Goal: Task Accomplishment & Management: Use online tool/utility

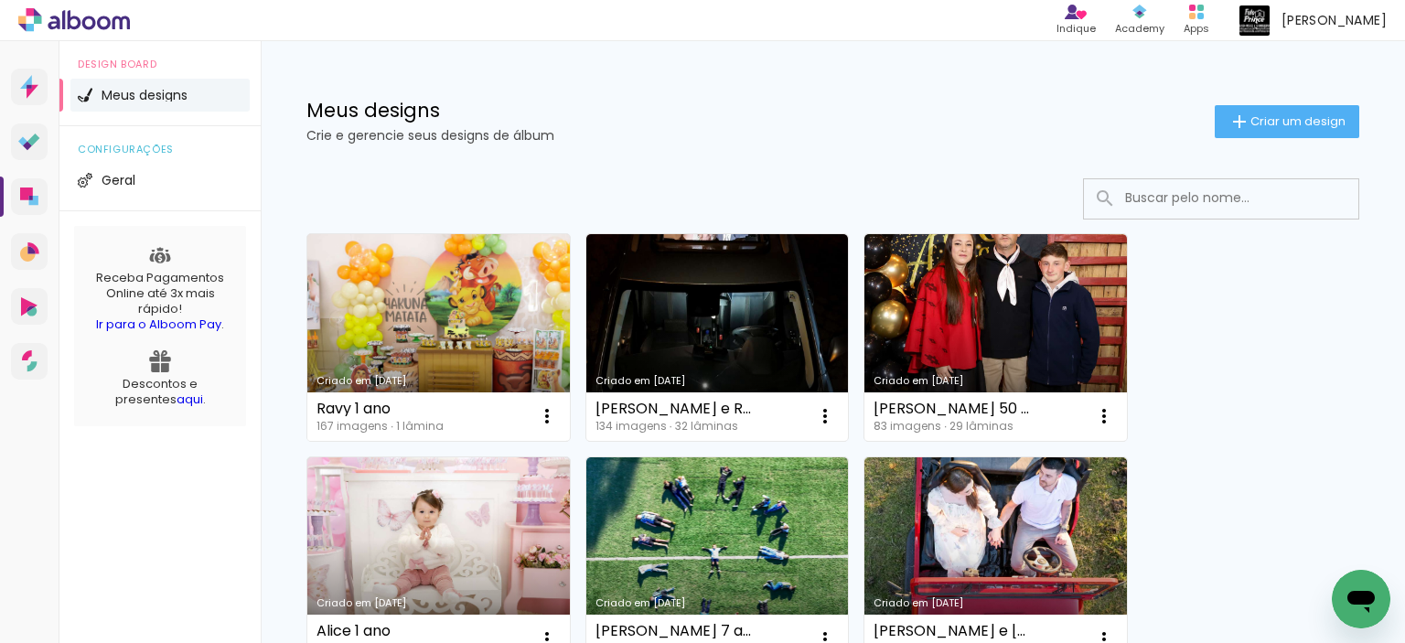
click at [478, 339] on link "Criado em [DATE]" at bounding box center [438, 337] width 263 height 207
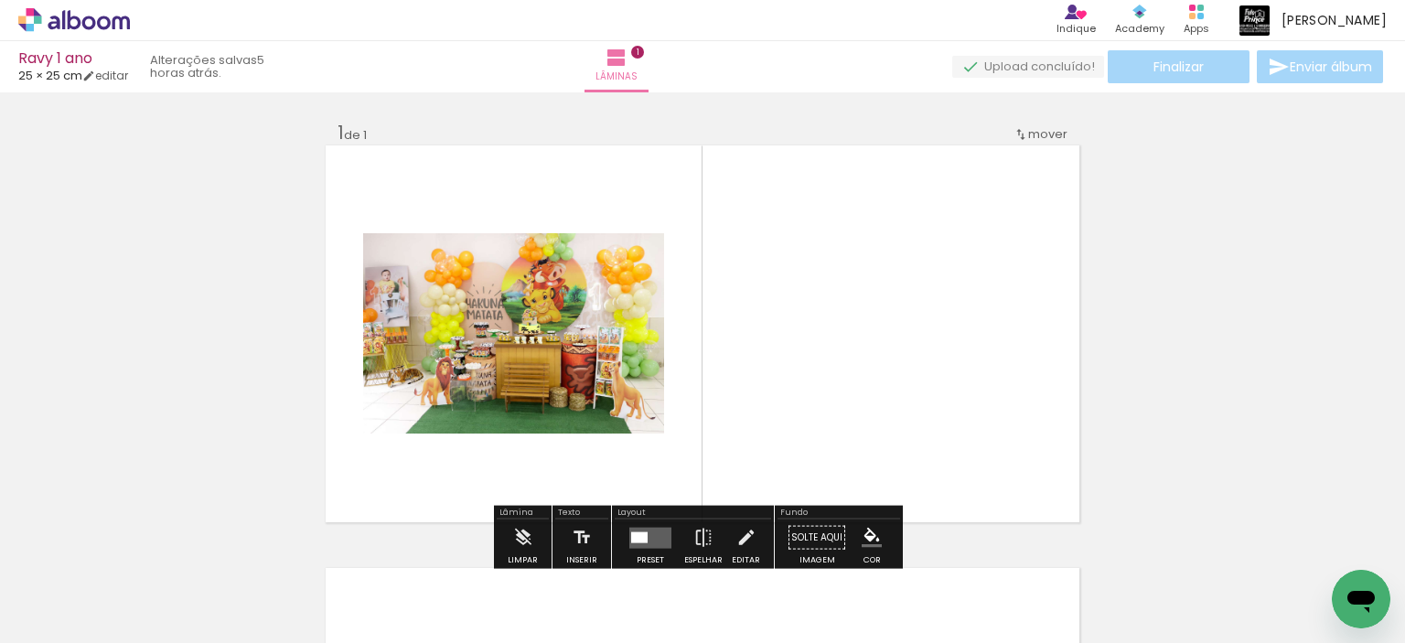
click at [86, 588] on input "Todas as fotos" at bounding box center [51, 588] width 70 height 16
click at [0, 0] on slot "Não utilizadas" at bounding box center [0, 0] width 0 height 0
type input "Não utilizadas"
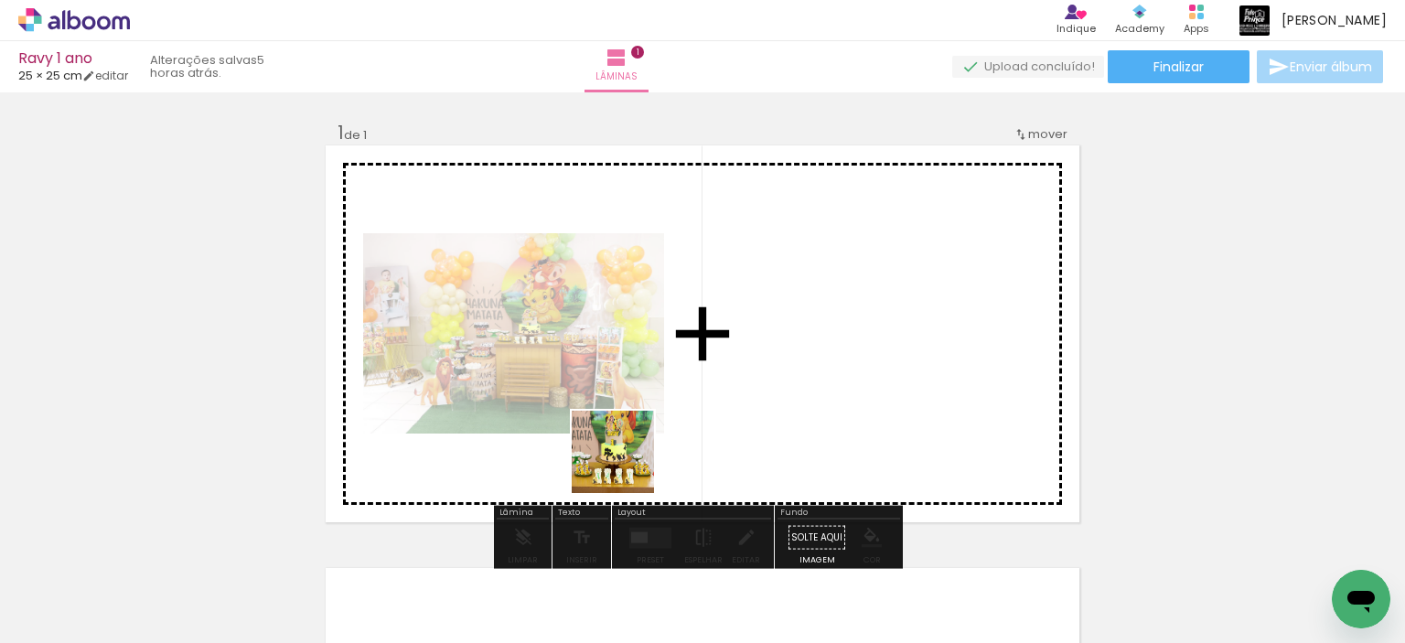
drag, startPoint x: 197, startPoint y: 582, endPoint x: 415, endPoint y: 600, distance: 219.4
click at [820, 357] on quentale-workspace at bounding box center [702, 321] width 1405 height 643
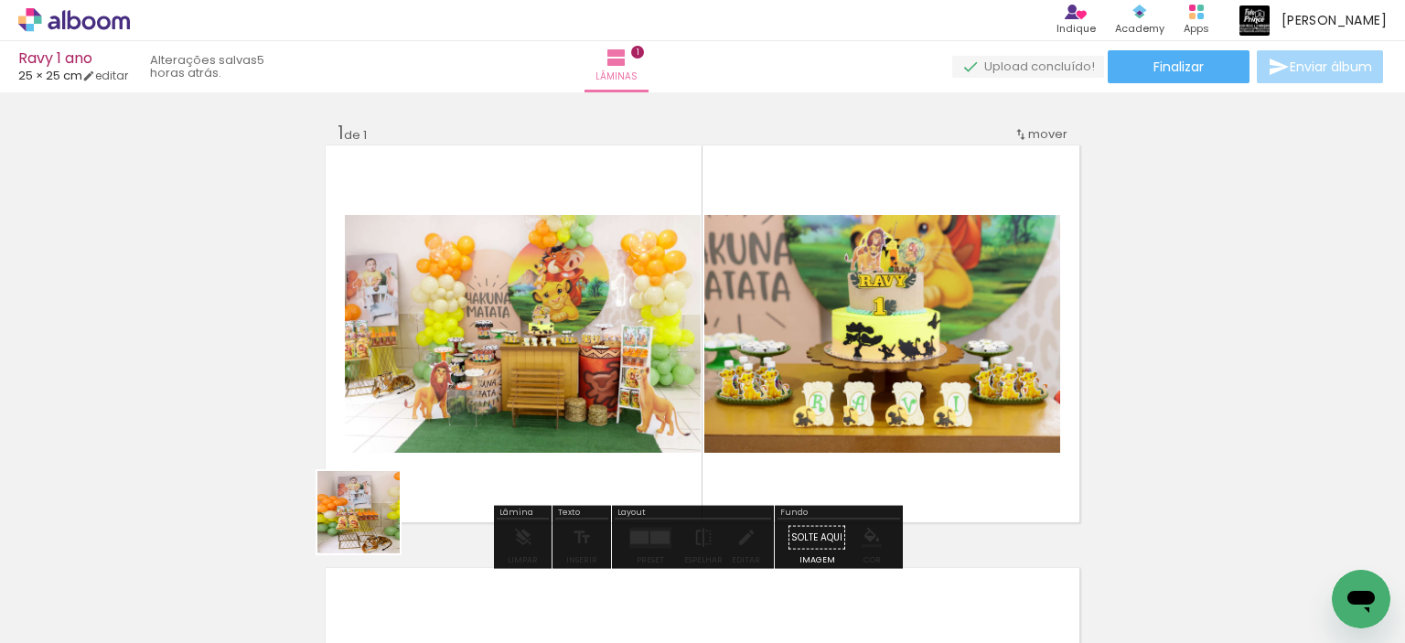
drag, startPoint x: 372, startPoint y: 526, endPoint x: 538, endPoint y: 424, distance: 194.7
click at [544, 421] on quentale-workspace at bounding box center [702, 321] width 1405 height 643
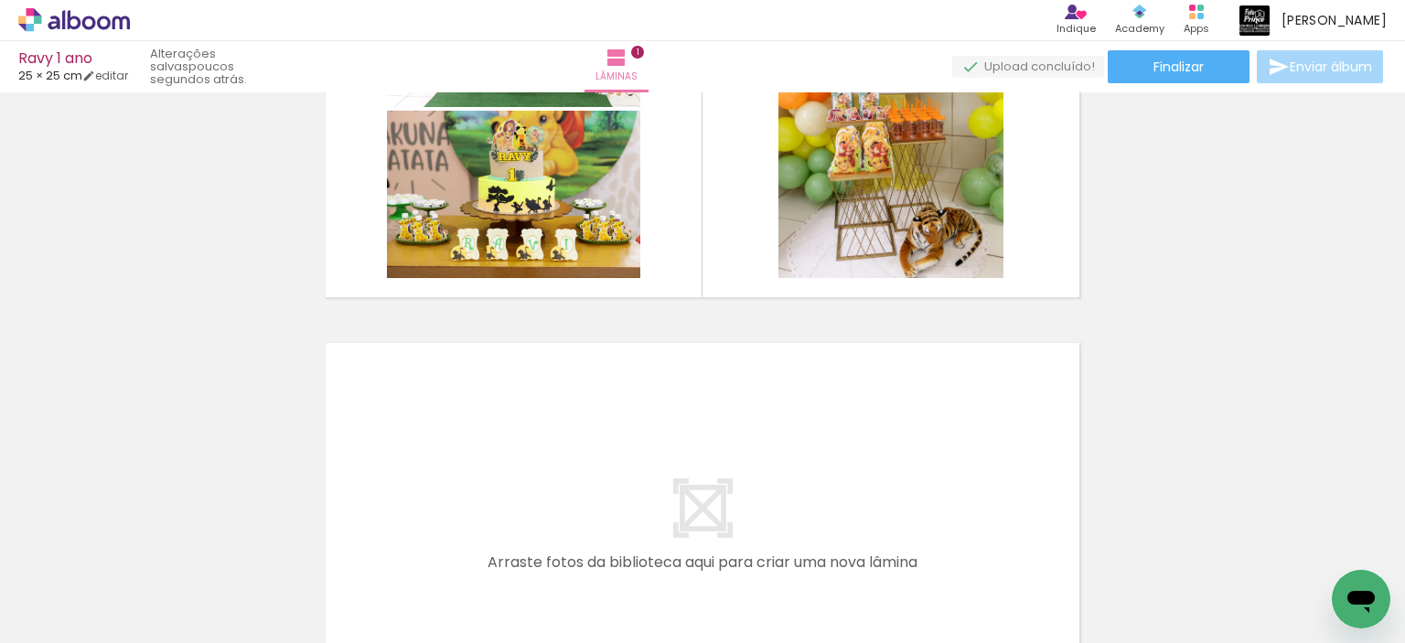
scroll to position [205, 0]
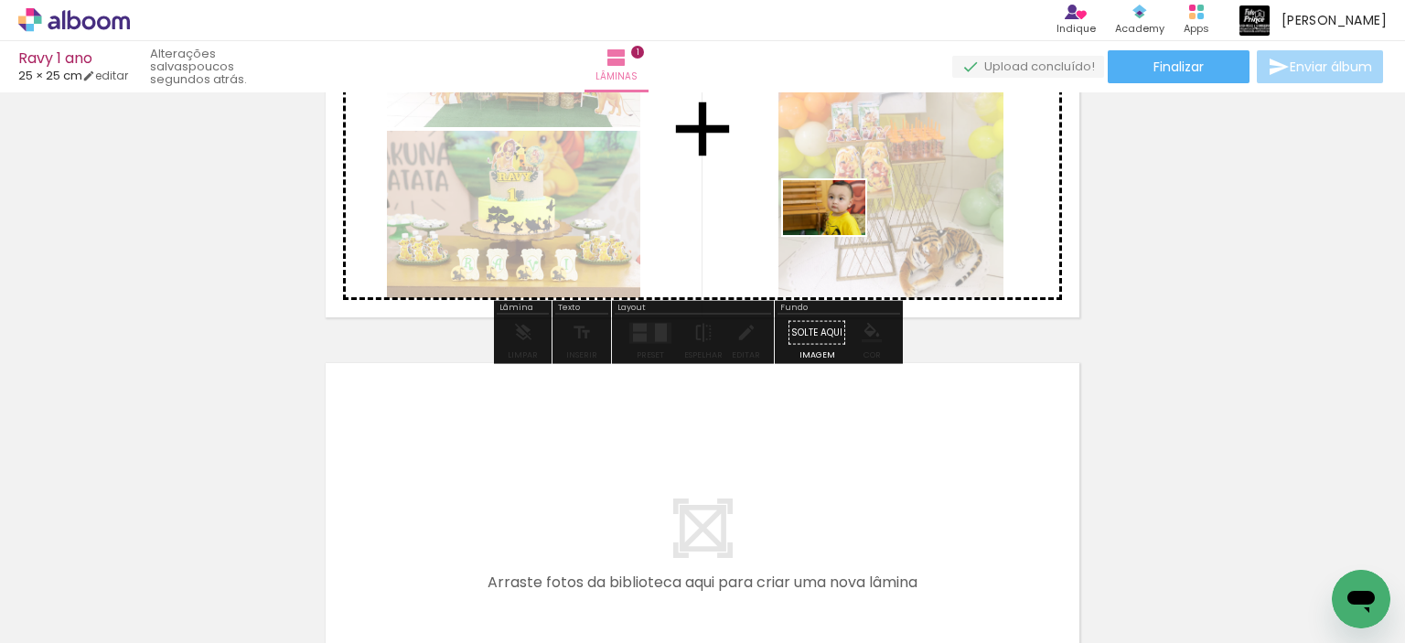
drag, startPoint x: 1314, startPoint y: 582, endPoint x: 838, endPoint y: 235, distance: 588.7
click at [838, 235] on quentale-workspace at bounding box center [702, 321] width 1405 height 643
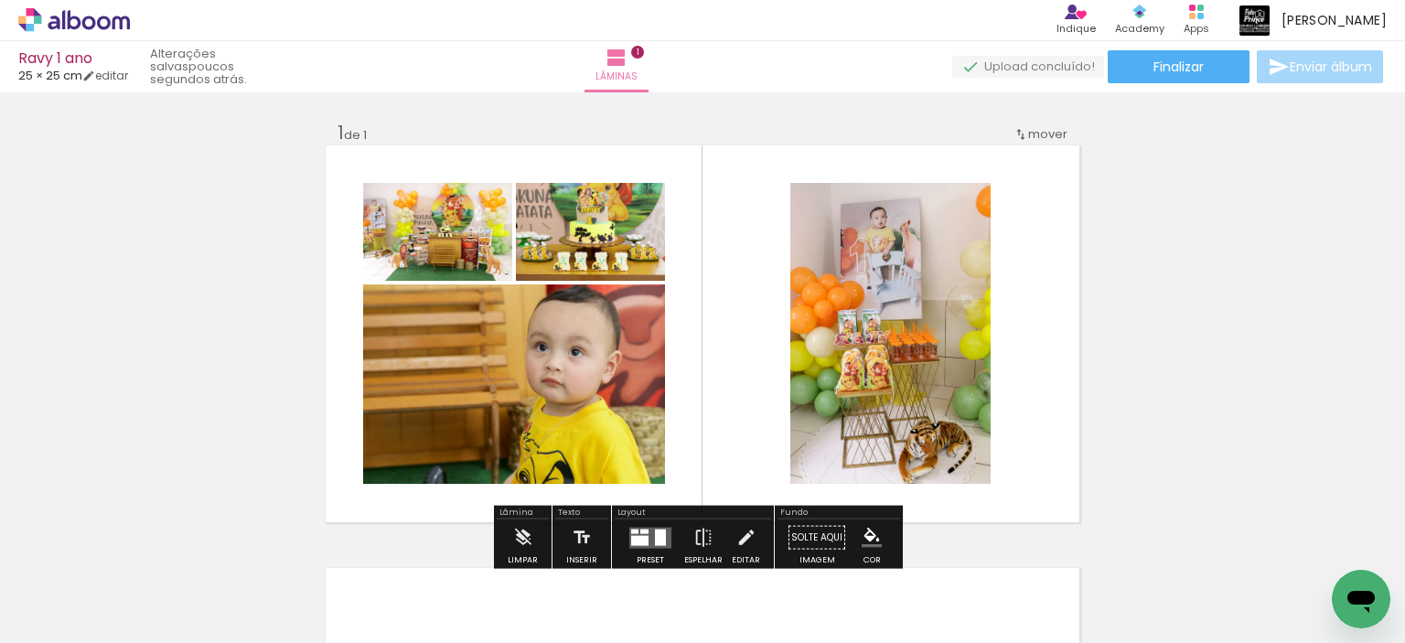
scroll to position [91, 0]
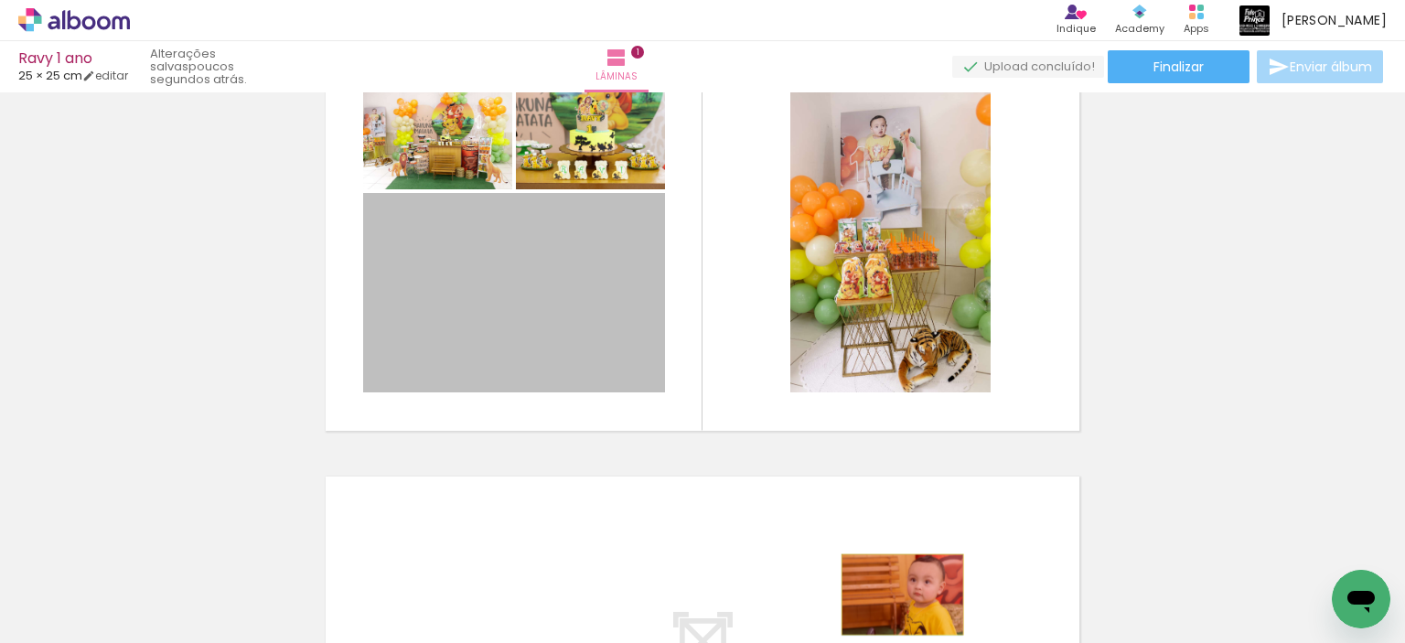
drag, startPoint x: 555, startPoint y: 296, endPoint x: 896, endPoint y: 595, distance: 453.2
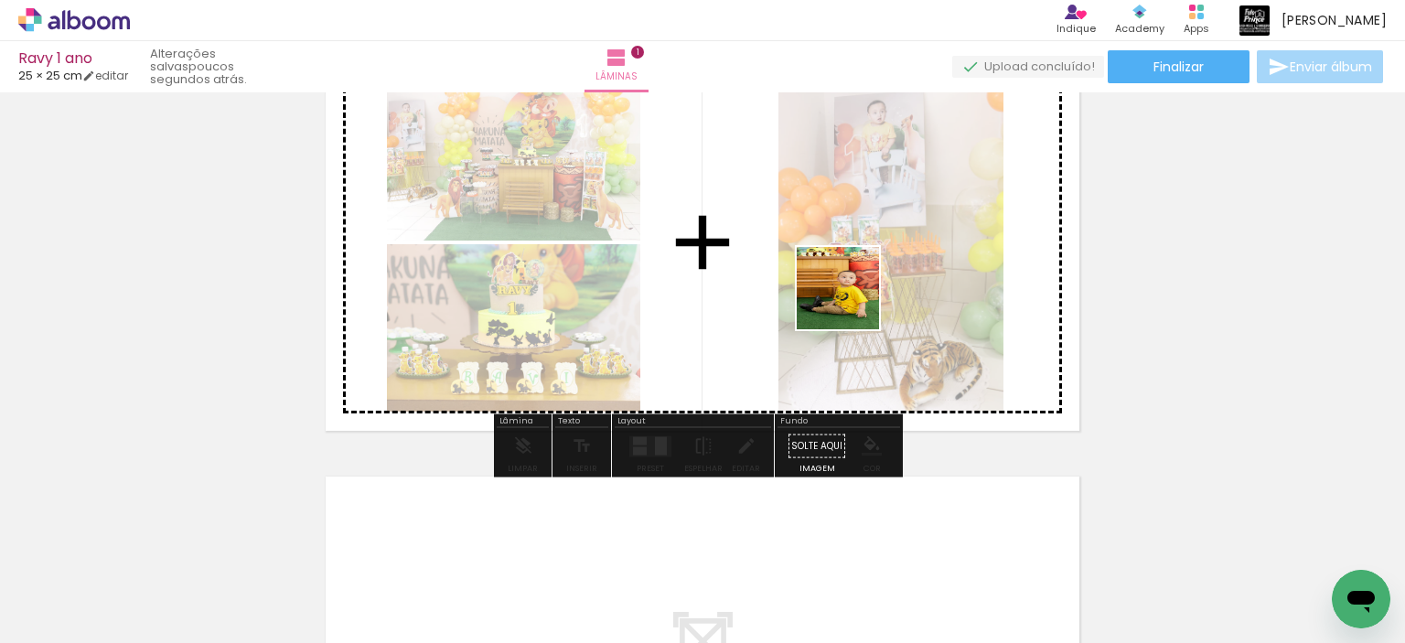
drag, startPoint x: 1210, startPoint y: 602, endPoint x: 824, endPoint y: 288, distance: 497.6
click at [824, 288] on quentale-workspace at bounding box center [702, 321] width 1405 height 643
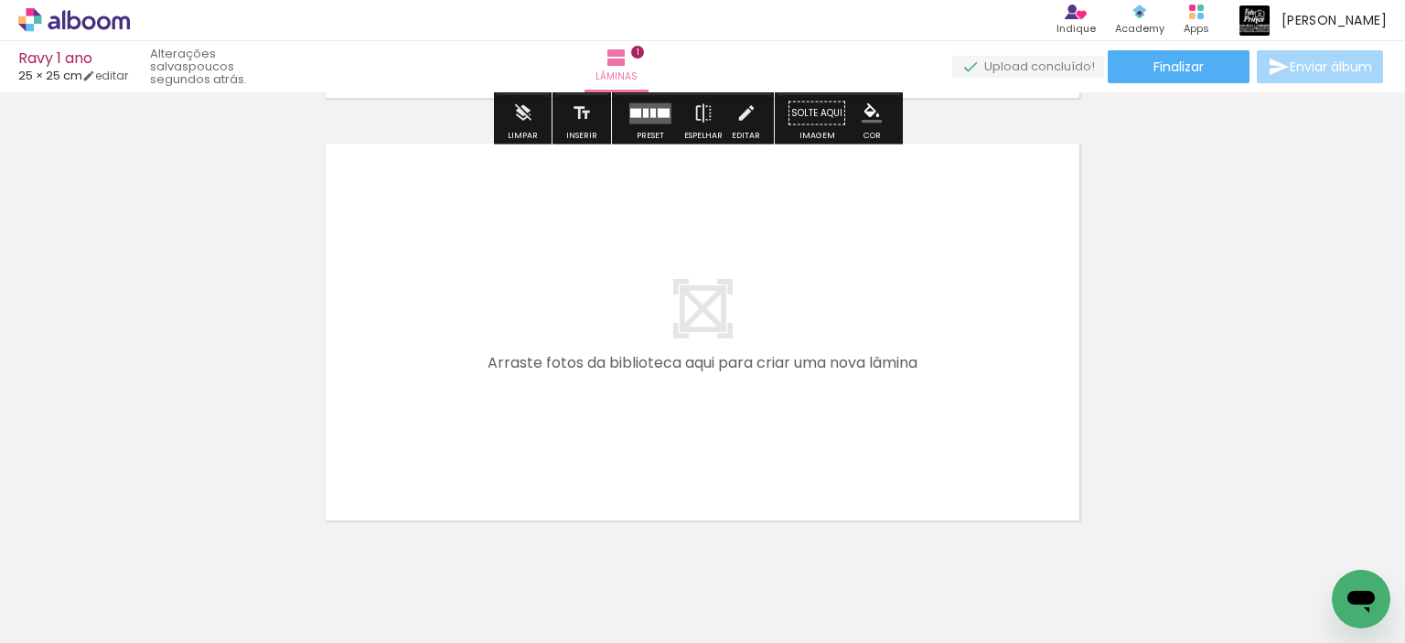
scroll to position [457, 0]
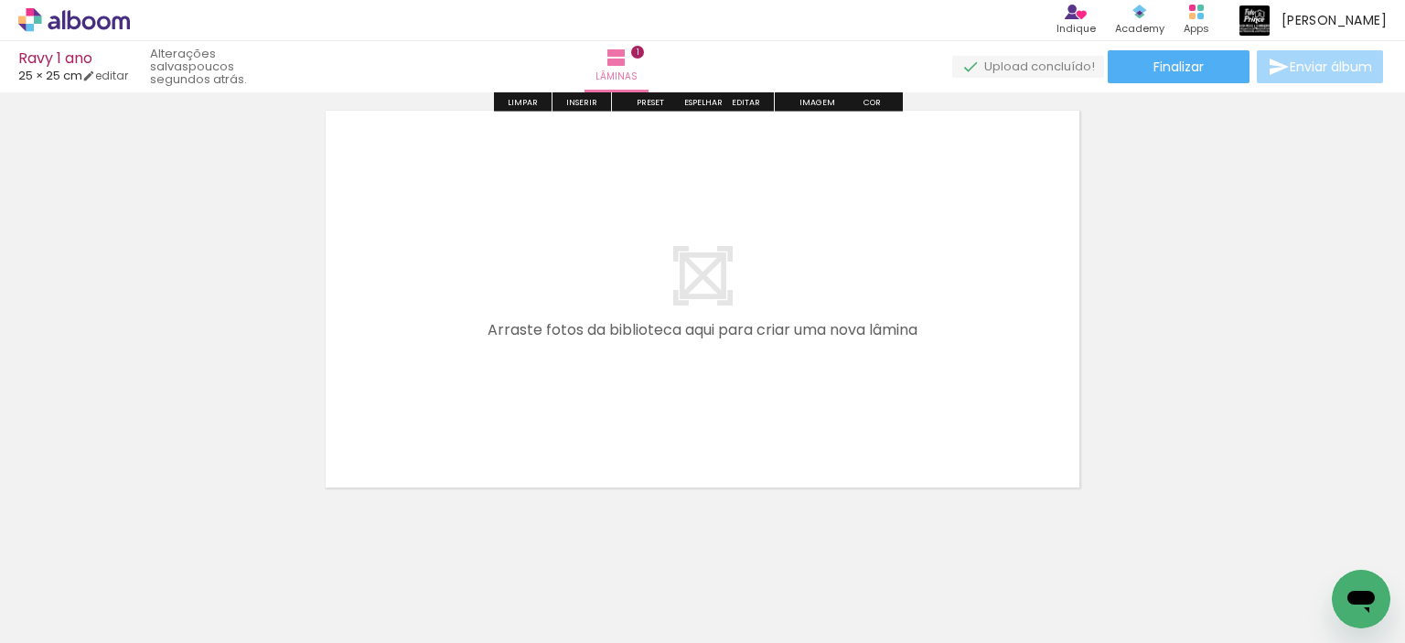
drag, startPoint x: 622, startPoint y: 587, endPoint x: 668, endPoint y: 571, distance: 48.6
click at [539, 433] on quentale-workspace at bounding box center [702, 321] width 1405 height 643
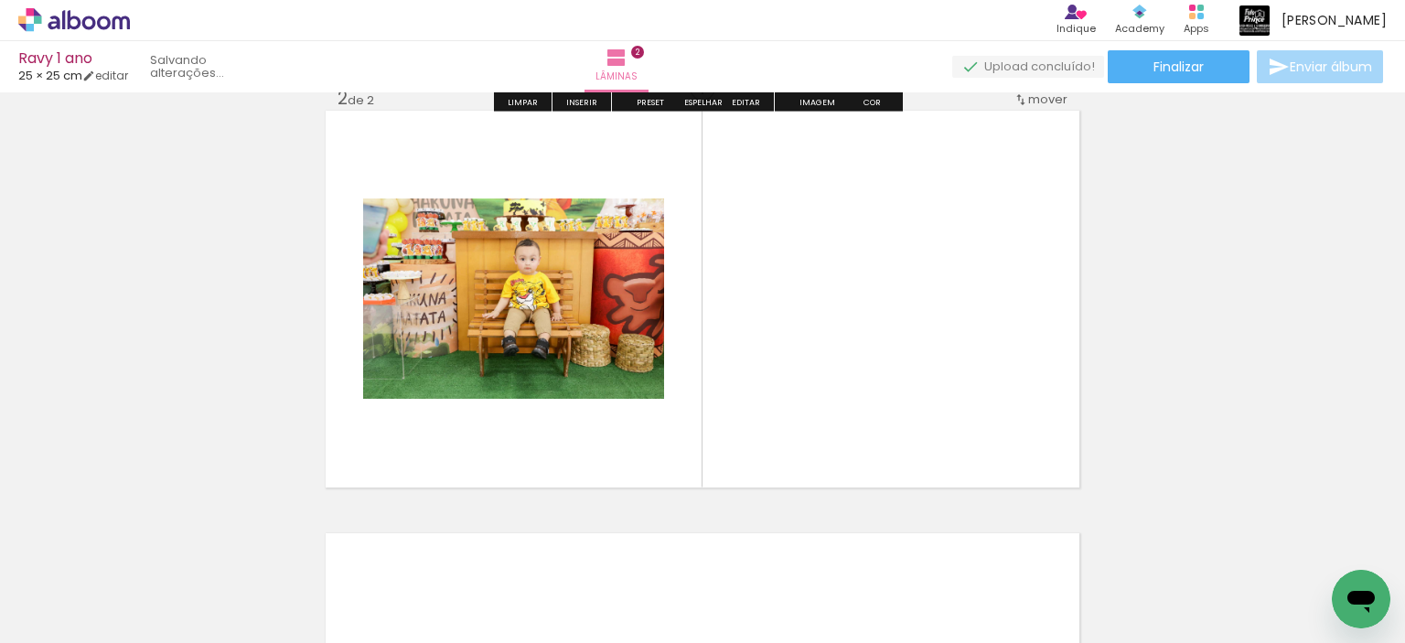
scroll to position [446, 0]
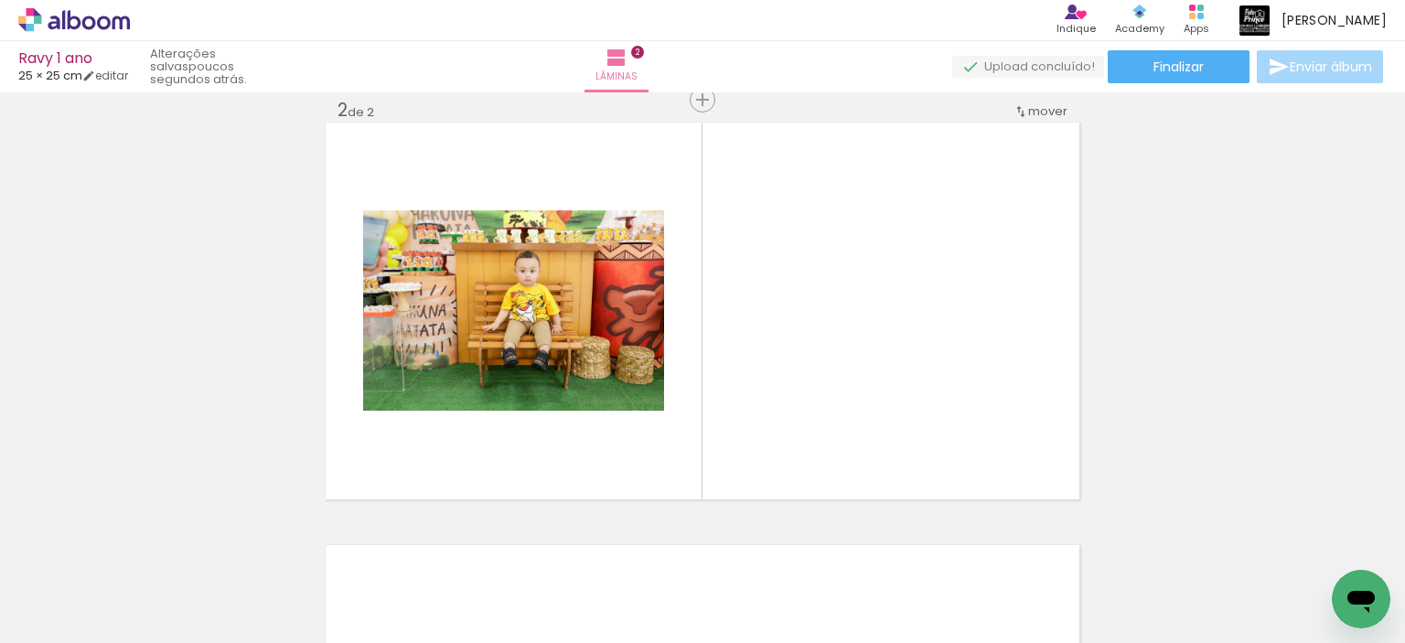
drag, startPoint x: 634, startPoint y: 587, endPoint x: 738, endPoint y: 407, distance: 208.3
click at [738, 407] on quentale-workspace at bounding box center [702, 321] width 1405 height 643
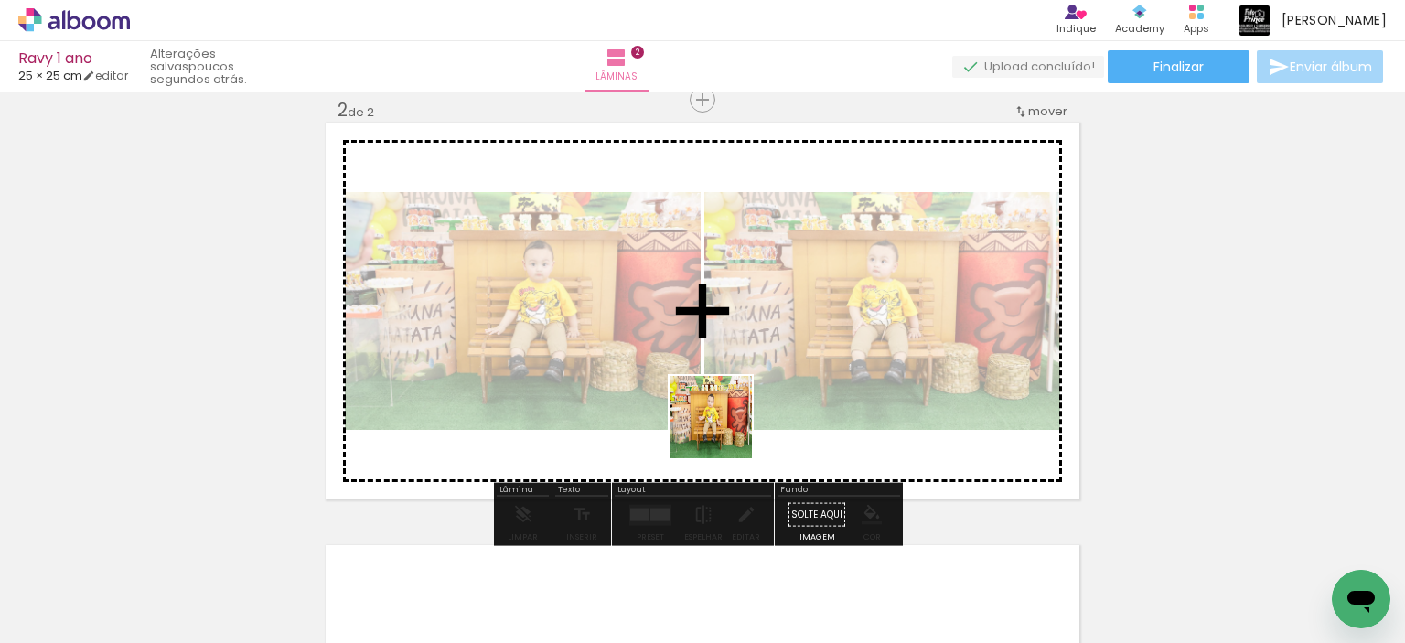
drag, startPoint x: 717, startPoint y: 445, endPoint x: 726, endPoint y: 426, distance: 20.1
click at [726, 428] on quentale-workspace at bounding box center [702, 321] width 1405 height 643
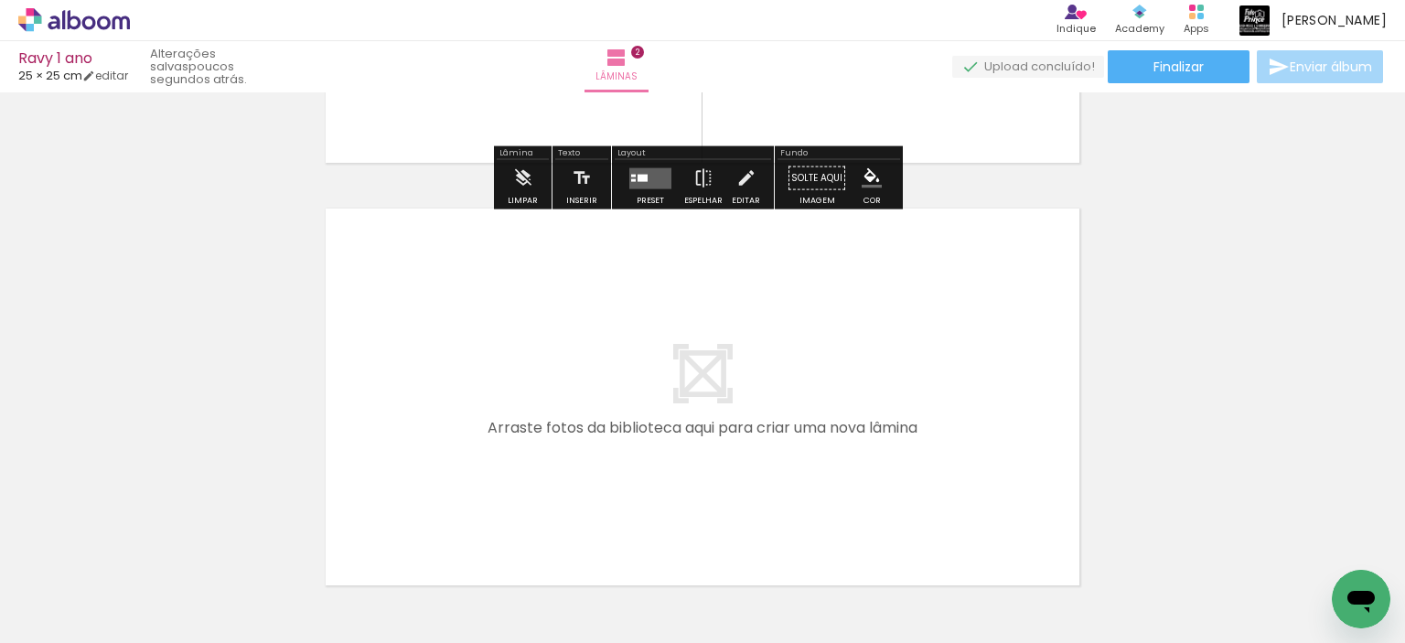
scroll to position [812, 0]
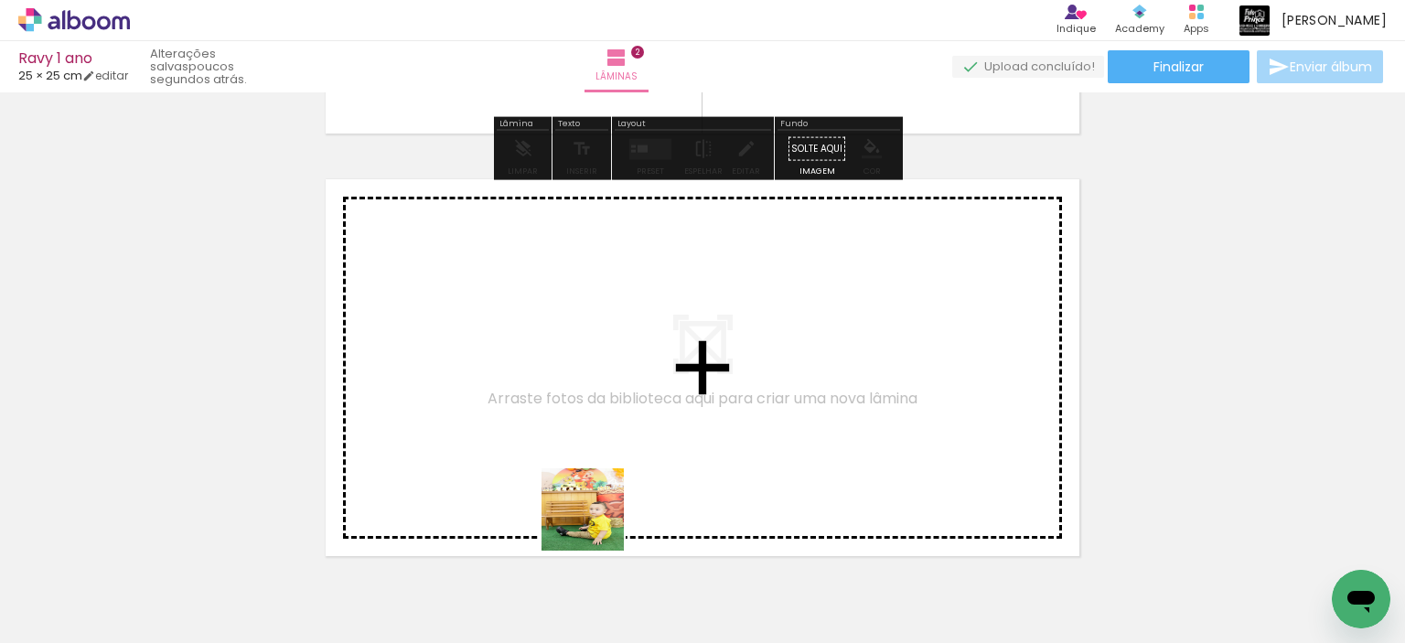
drag, startPoint x: 597, startPoint y: 523, endPoint x: 565, endPoint y: 423, distance: 105.3
click at [565, 423] on quentale-workspace at bounding box center [702, 321] width 1405 height 643
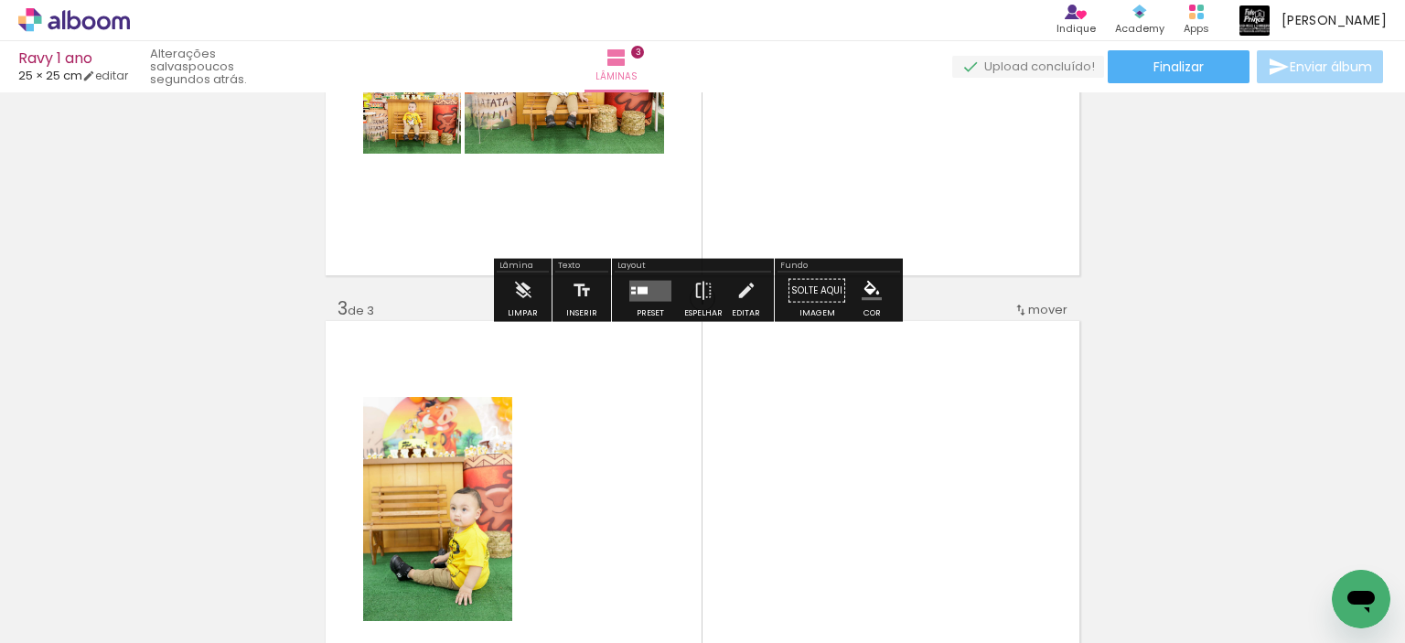
scroll to position [685, 0]
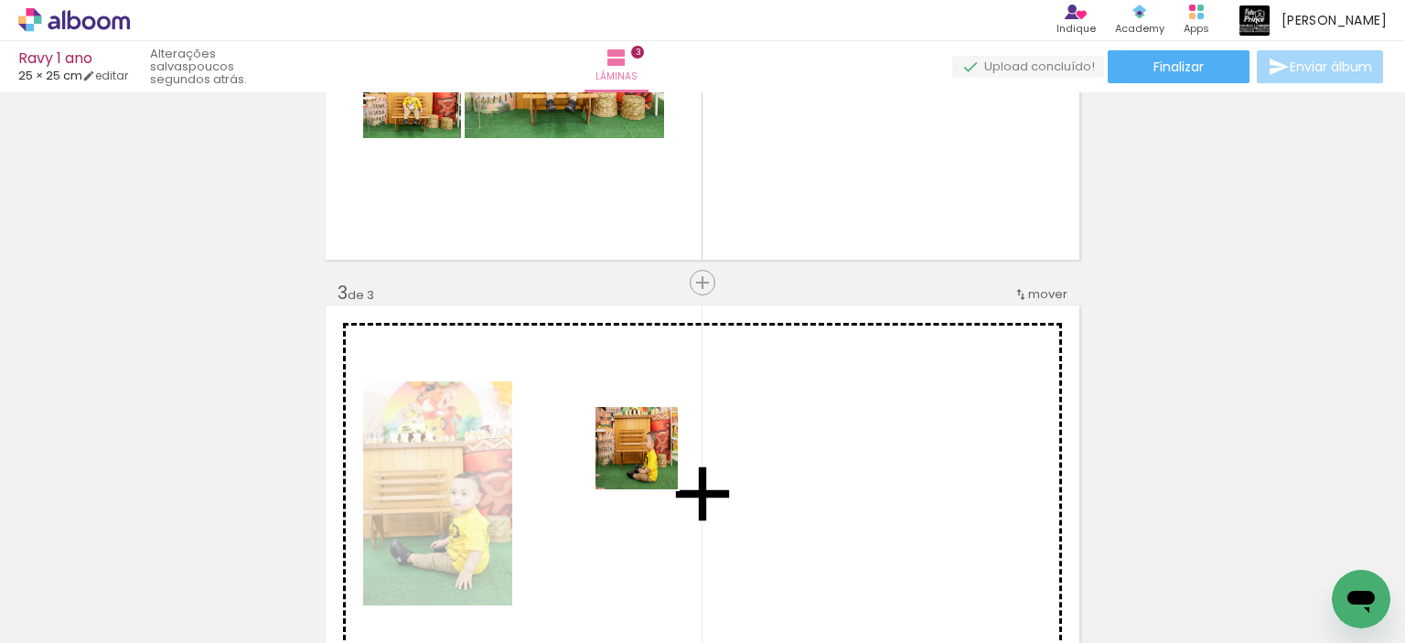
drag, startPoint x: 593, startPoint y: 585, endPoint x: 651, endPoint y: 452, distance: 145.0
click at [651, 452] on quentale-workspace at bounding box center [702, 321] width 1405 height 643
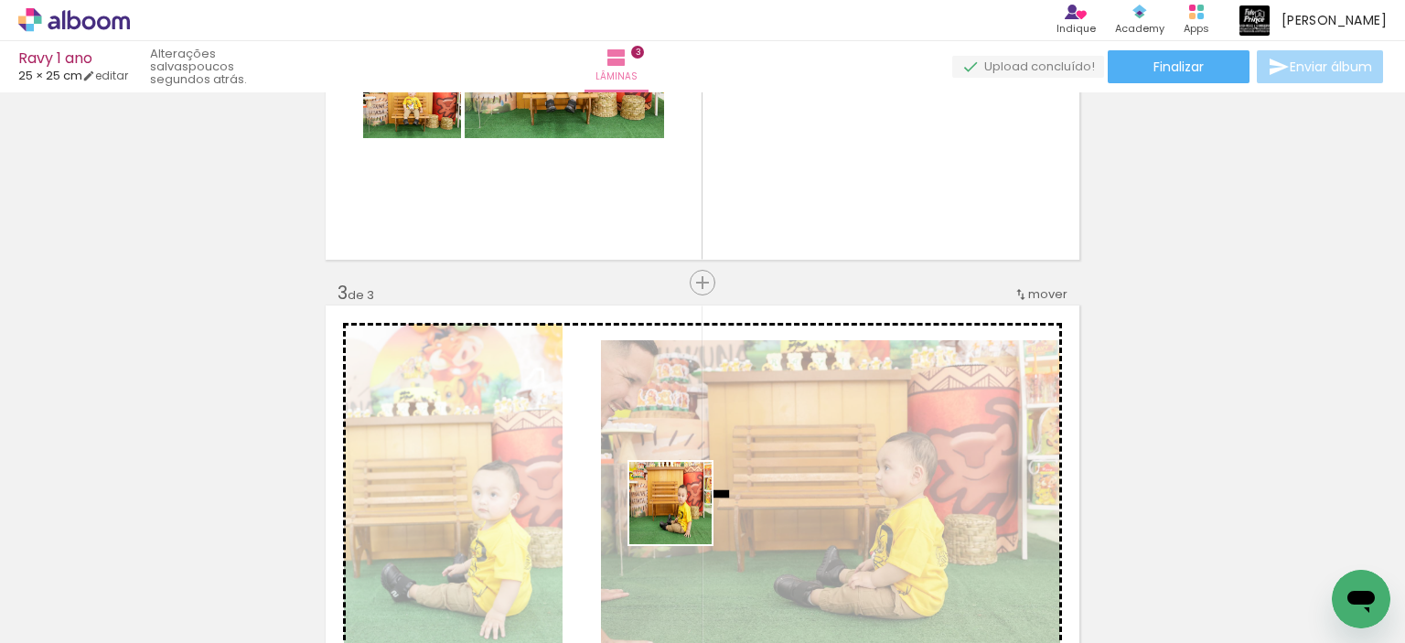
drag, startPoint x: 620, startPoint y: 599, endPoint x: 692, endPoint y: 503, distance: 119.7
click at [692, 504] on quentale-workspace at bounding box center [702, 321] width 1405 height 643
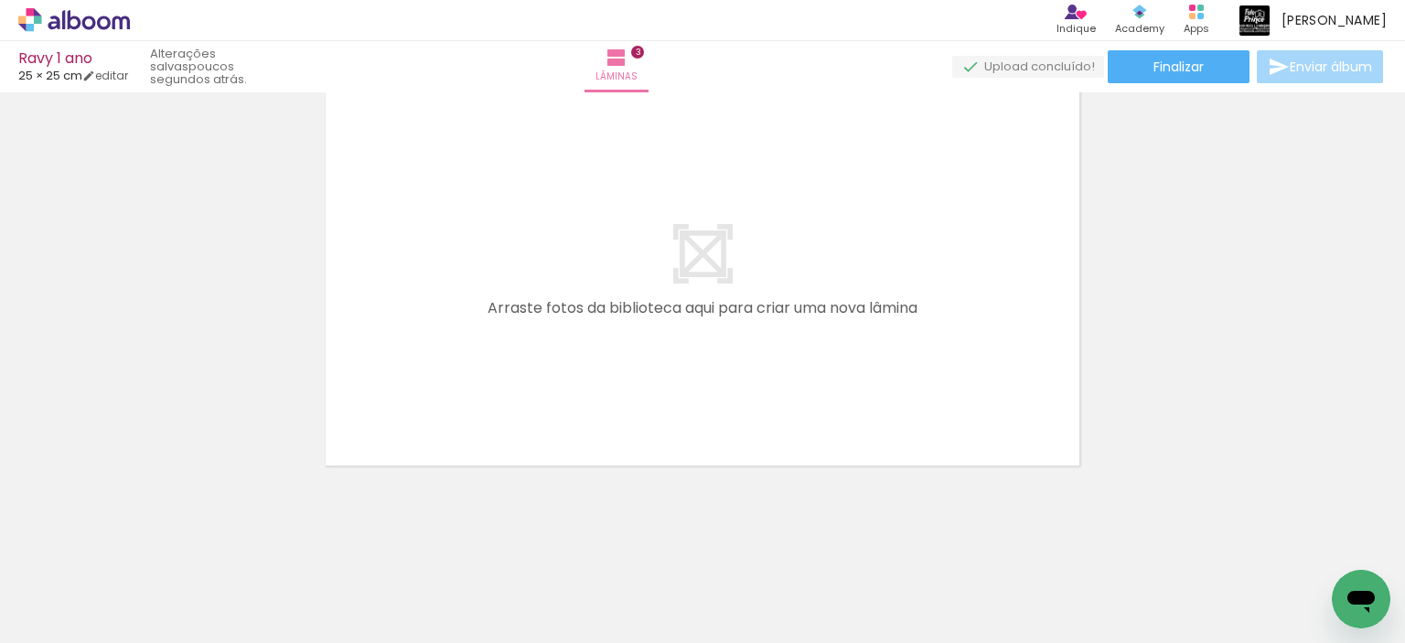
drag, startPoint x: 626, startPoint y: 585, endPoint x: 598, endPoint y: 456, distance: 131.9
click at [586, 371] on quentale-workspace at bounding box center [702, 321] width 1405 height 643
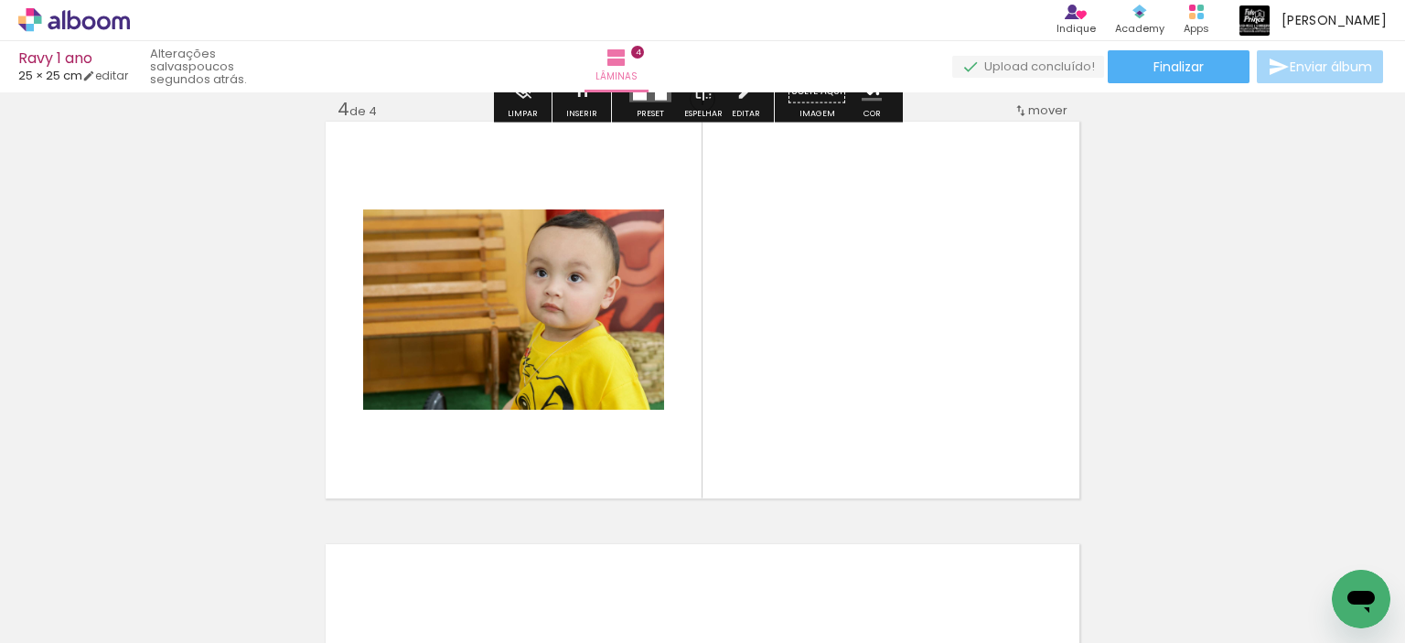
scroll to position [1291, 0]
drag, startPoint x: 597, startPoint y: 572, endPoint x: 661, endPoint y: 423, distance: 162.3
click at [688, 334] on quentale-workspace at bounding box center [702, 321] width 1405 height 643
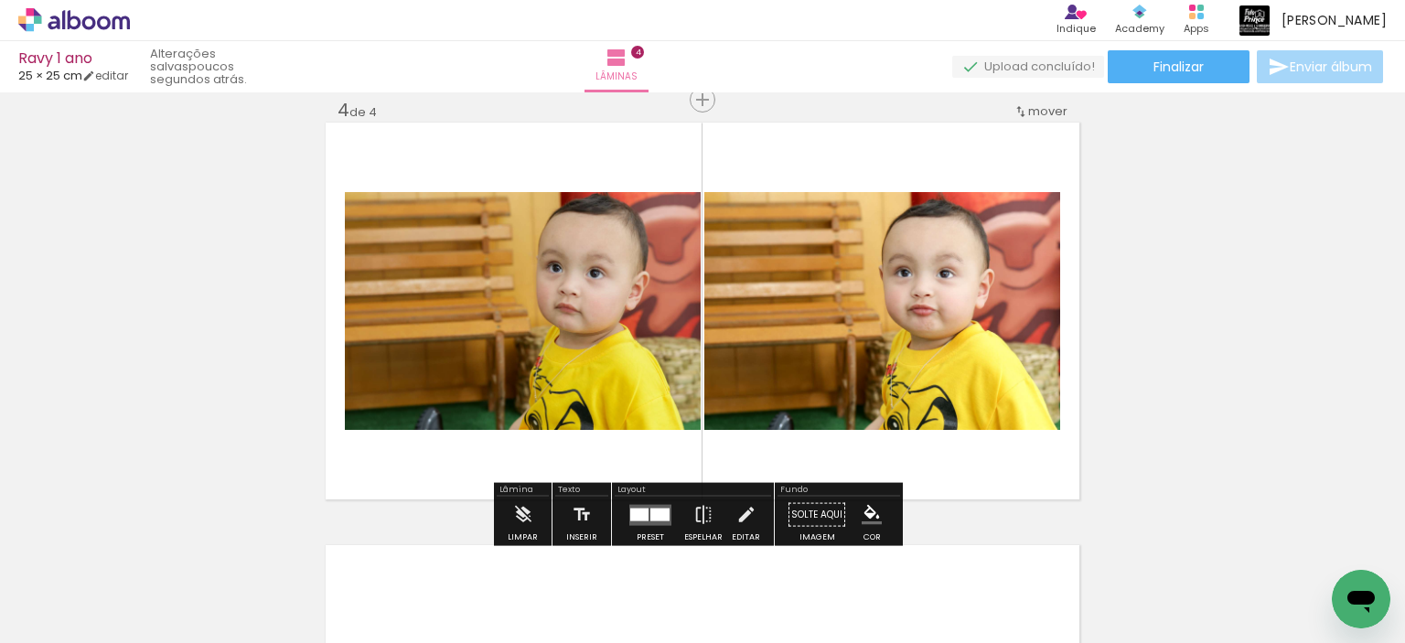
drag, startPoint x: 622, startPoint y: 579, endPoint x: 683, endPoint y: 399, distance: 190.4
click at [688, 398] on quentale-workspace at bounding box center [702, 321] width 1405 height 643
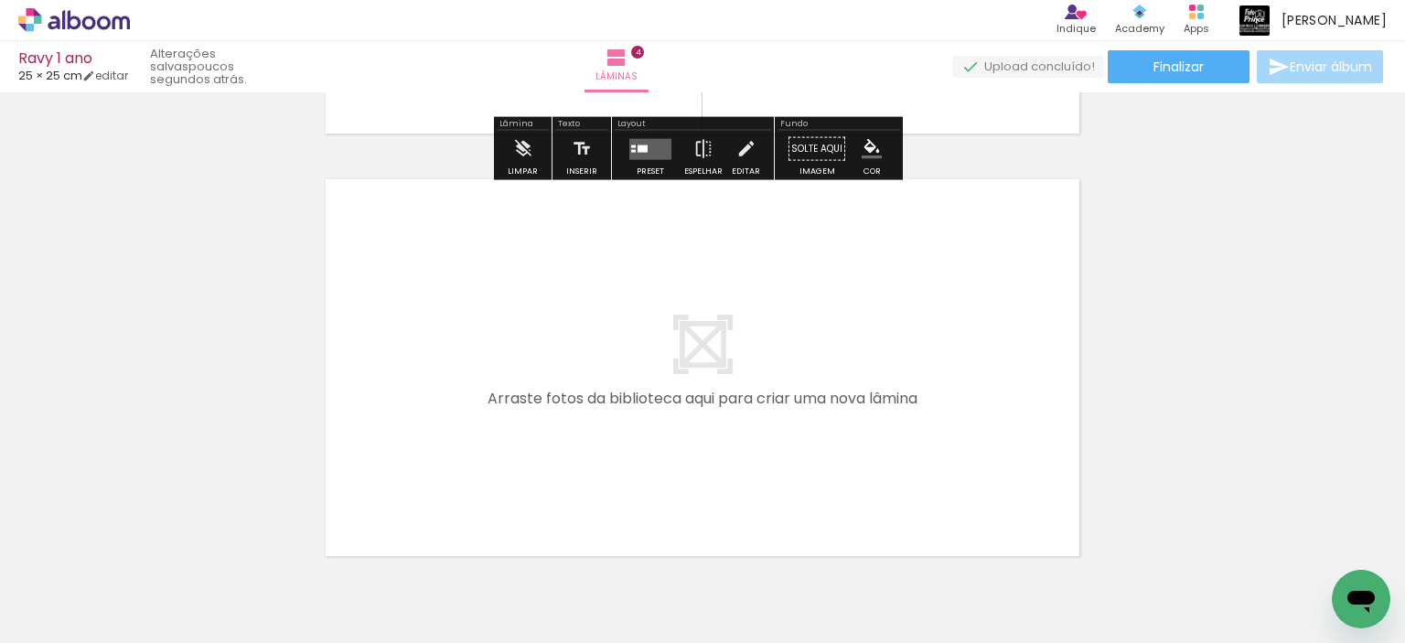
scroll to position [1748, 0]
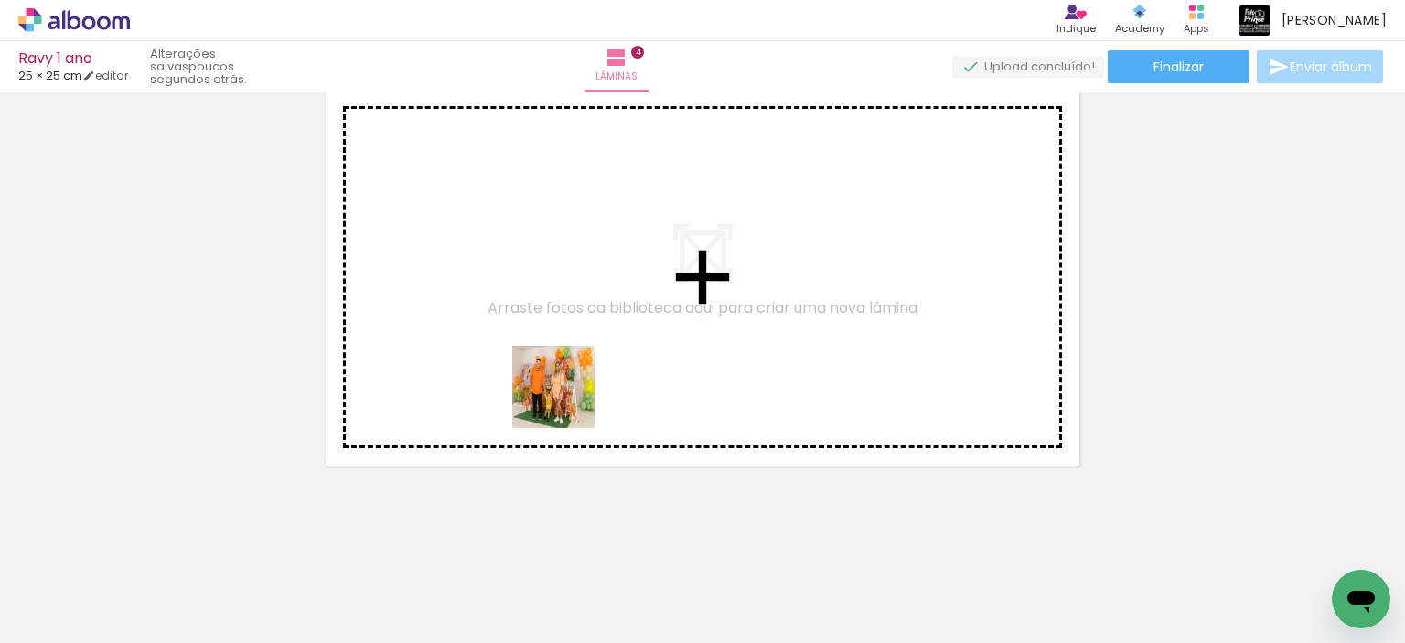
drag, startPoint x: 608, startPoint y: 574, endPoint x: 586, endPoint y: 507, distance: 70.0
click at [567, 400] on quentale-workspace at bounding box center [702, 321] width 1405 height 643
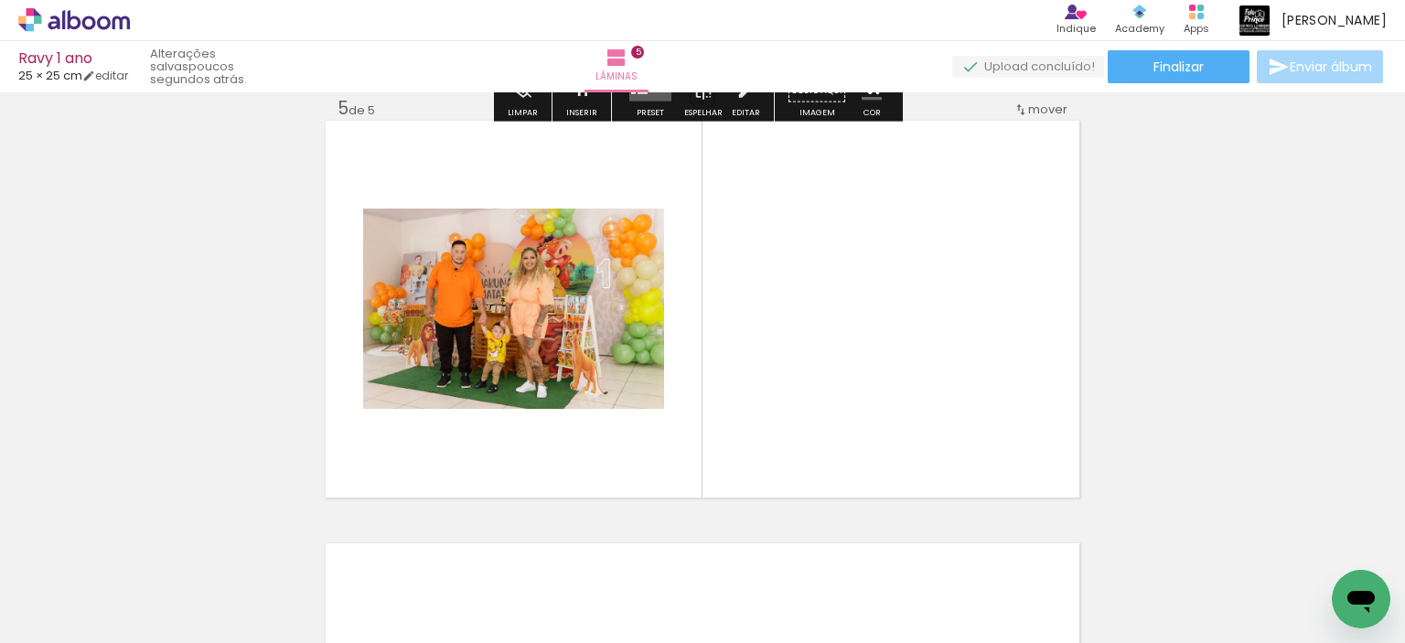
scroll to position [1714, 0]
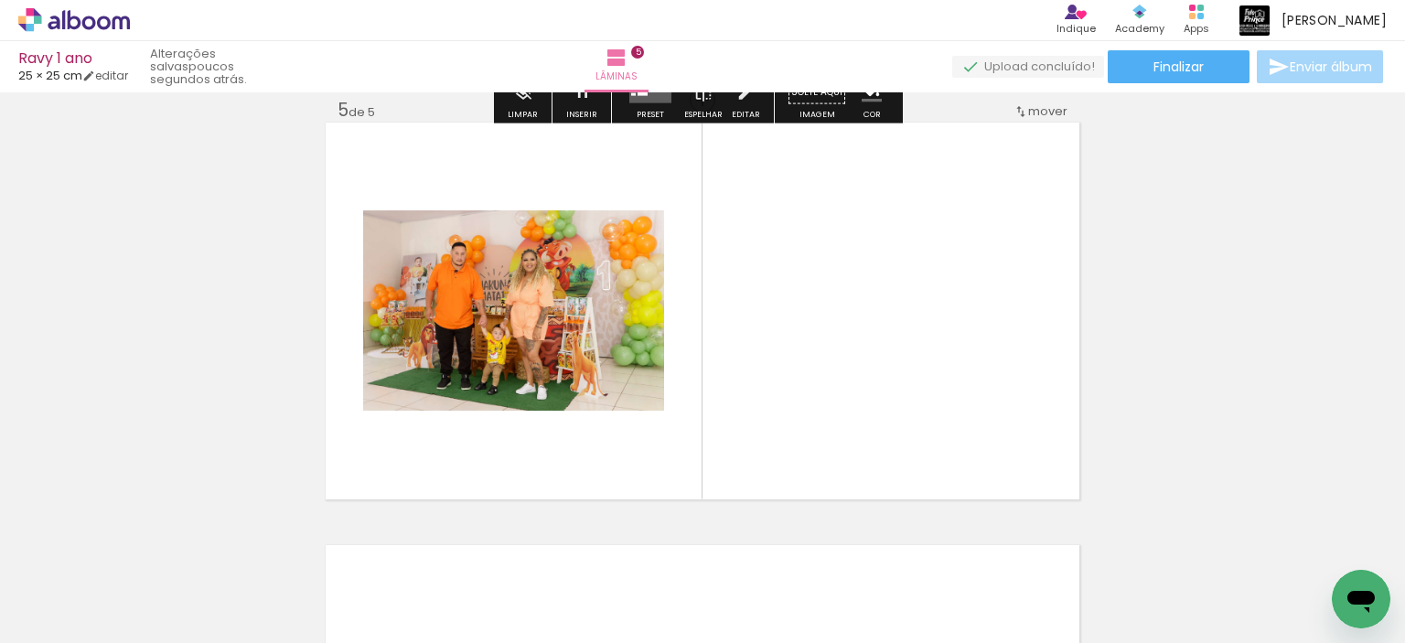
drag, startPoint x: 622, startPoint y: 600, endPoint x: 737, endPoint y: 433, distance: 202.8
click at [737, 433] on quentale-workspace at bounding box center [702, 321] width 1405 height 643
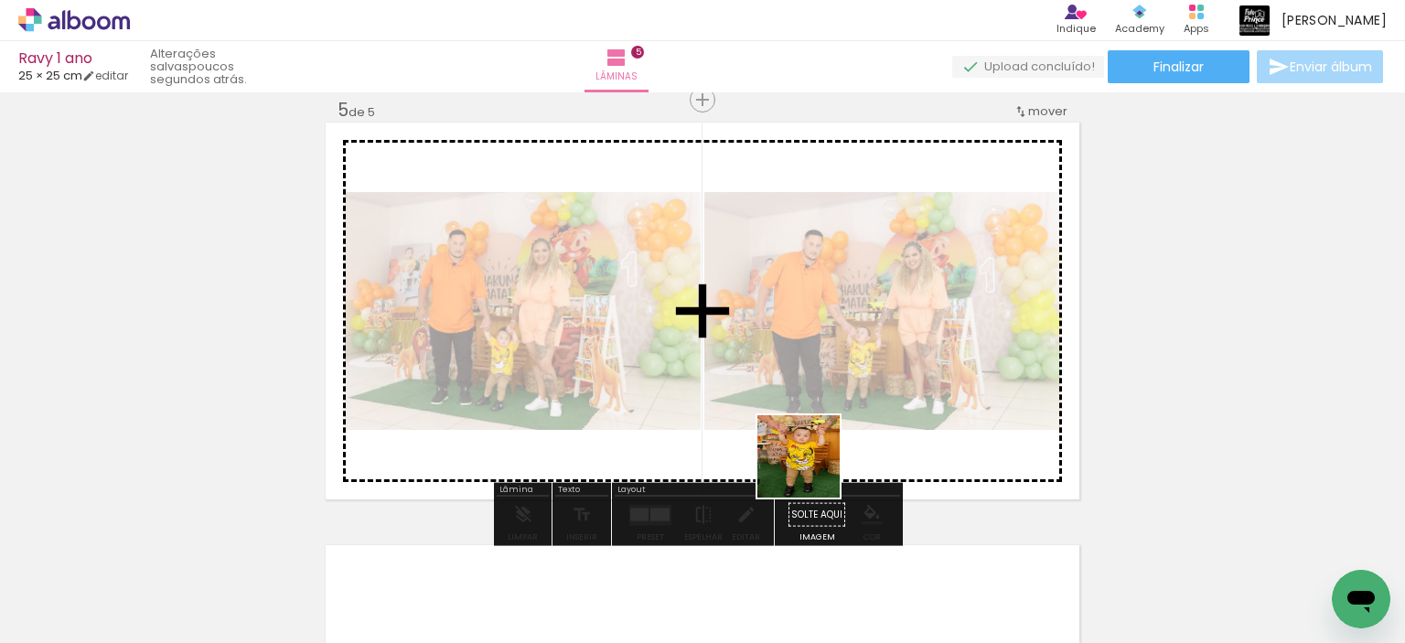
drag, startPoint x: 608, startPoint y: 593, endPoint x: 726, endPoint y: 449, distance: 186.5
click at [880, 438] on quentale-workspace at bounding box center [702, 321] width 1405 height 643
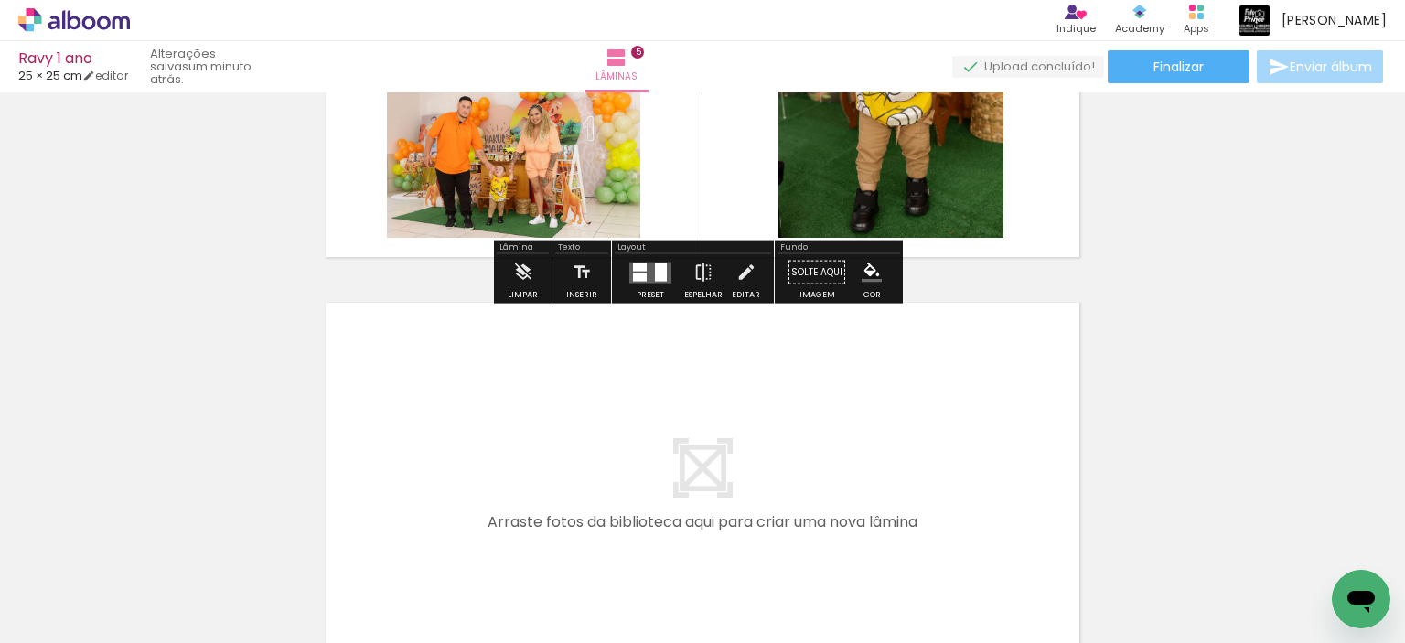
scroll to position [1988, 0]
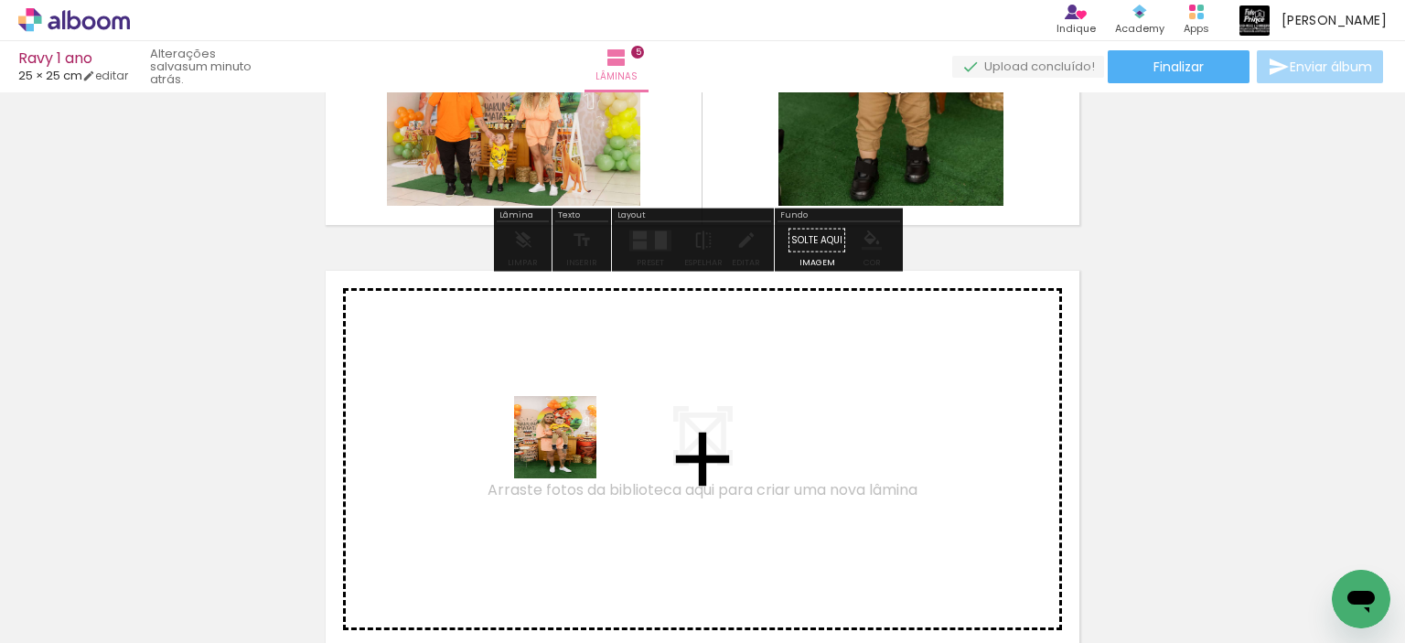
drag, startPoint x: 179, startPoint y: 596, endPoint x: 569, endPoint y: 451, distance: 415.7
click at [569, 451] on quentale-workspace at bounding box center [702, 321] width 1405 height 643
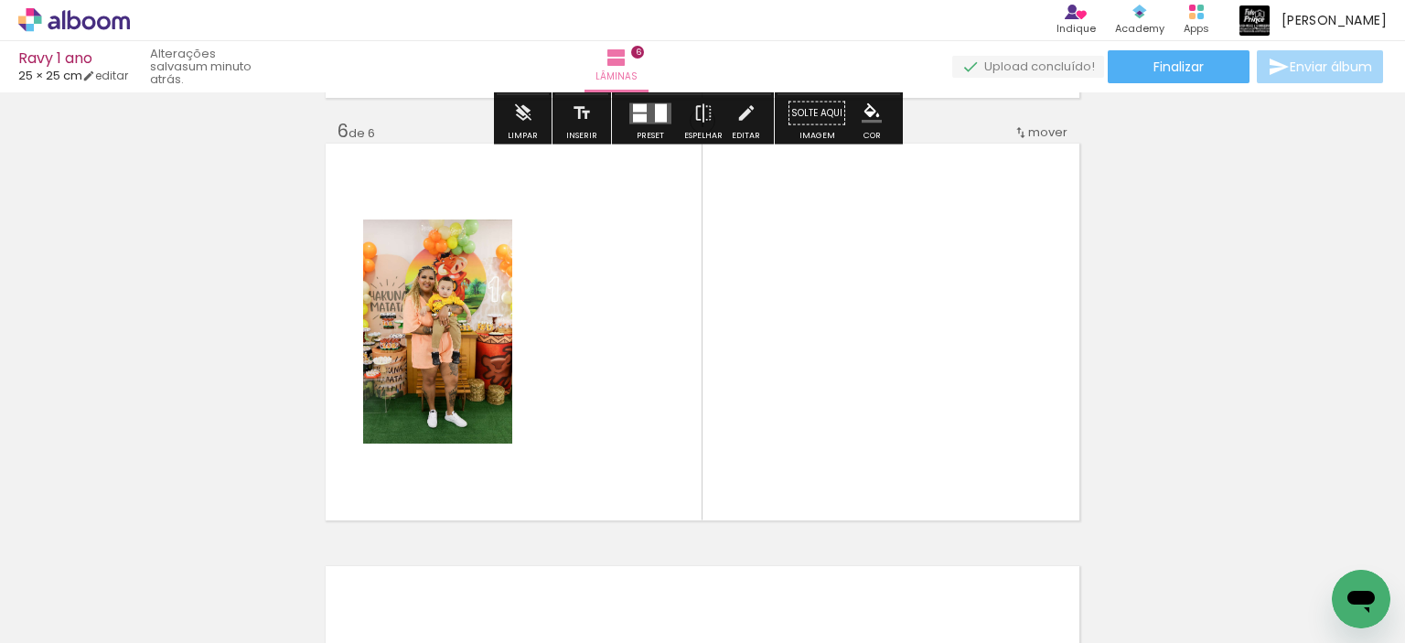
scroll to position [2136, 0]
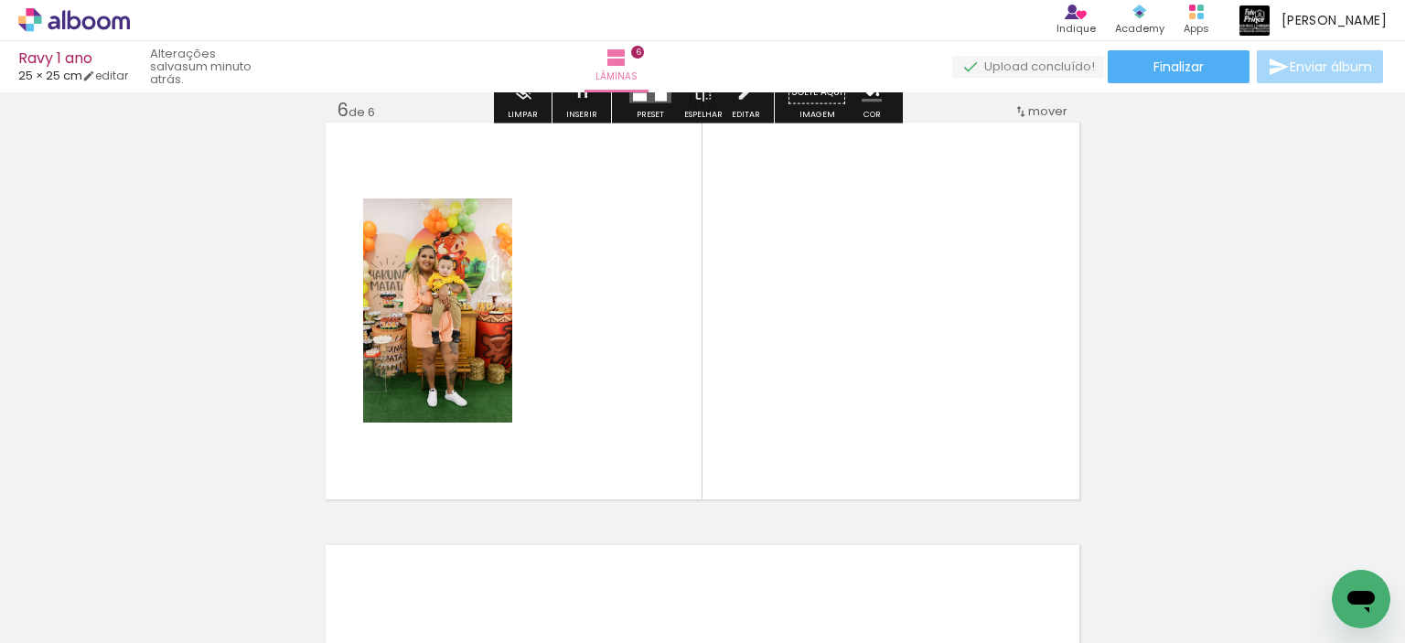
drag, startPoint x: 206, startPoint y: 577, endPoint x: 555, endPoint y: 442, distance: 374.8
click at [589, 422] on quentale-workspace at bounding box center [702, 321] width 1405 height 643
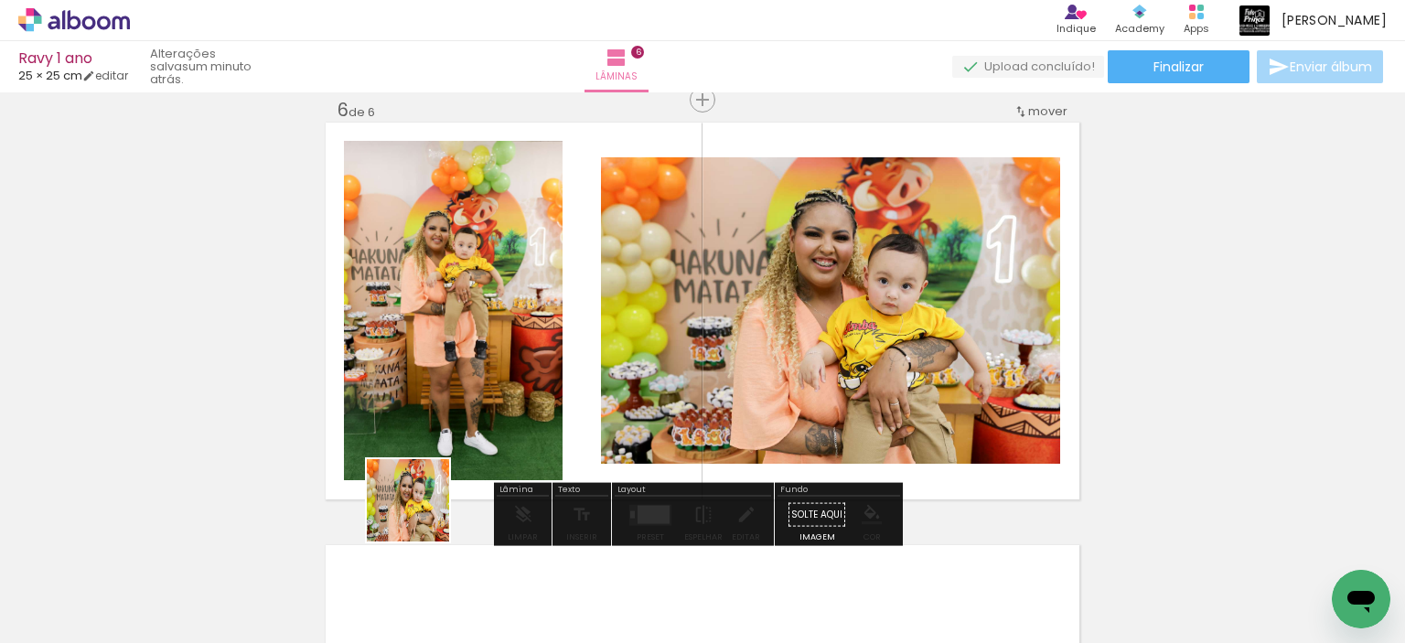
drag, startPoint x: 209, startPoint y: 597, endPoint x: 597, endPoint y: 447, distance: 416.8
click at [600, 446] on quentale-workspace at bounding box center [702, 321] width 1405 height 643
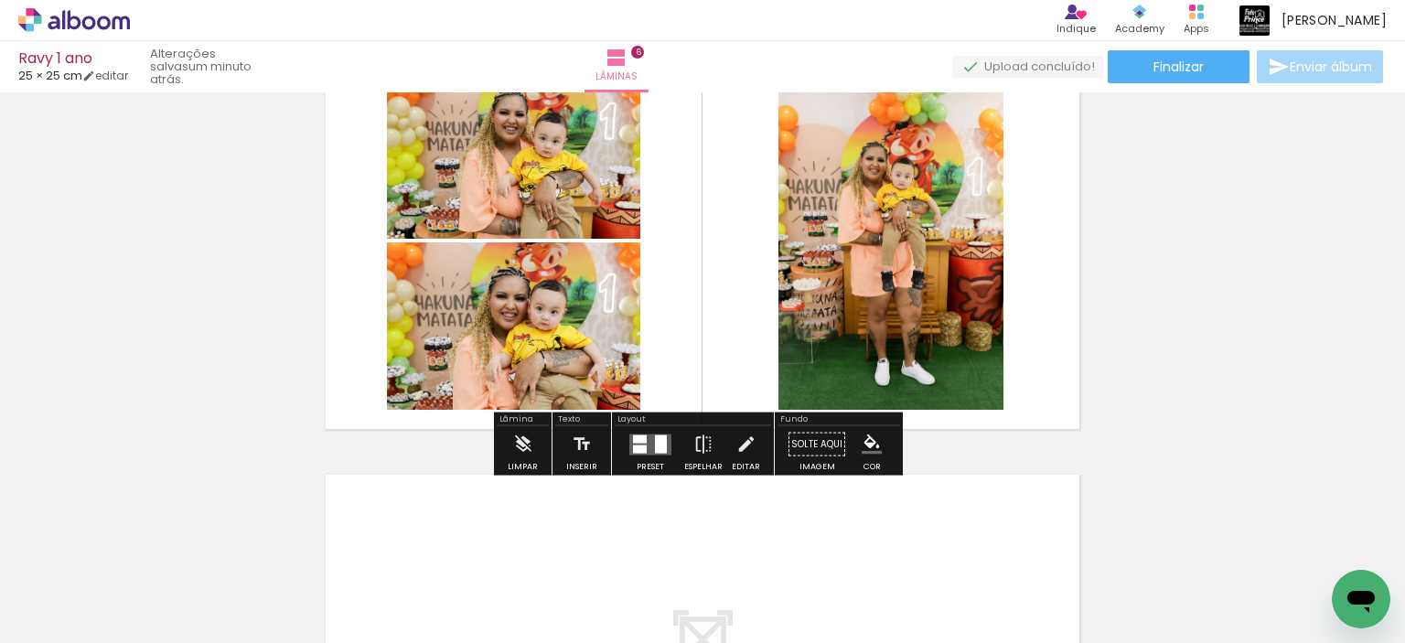
scroll to position [2228, 0]
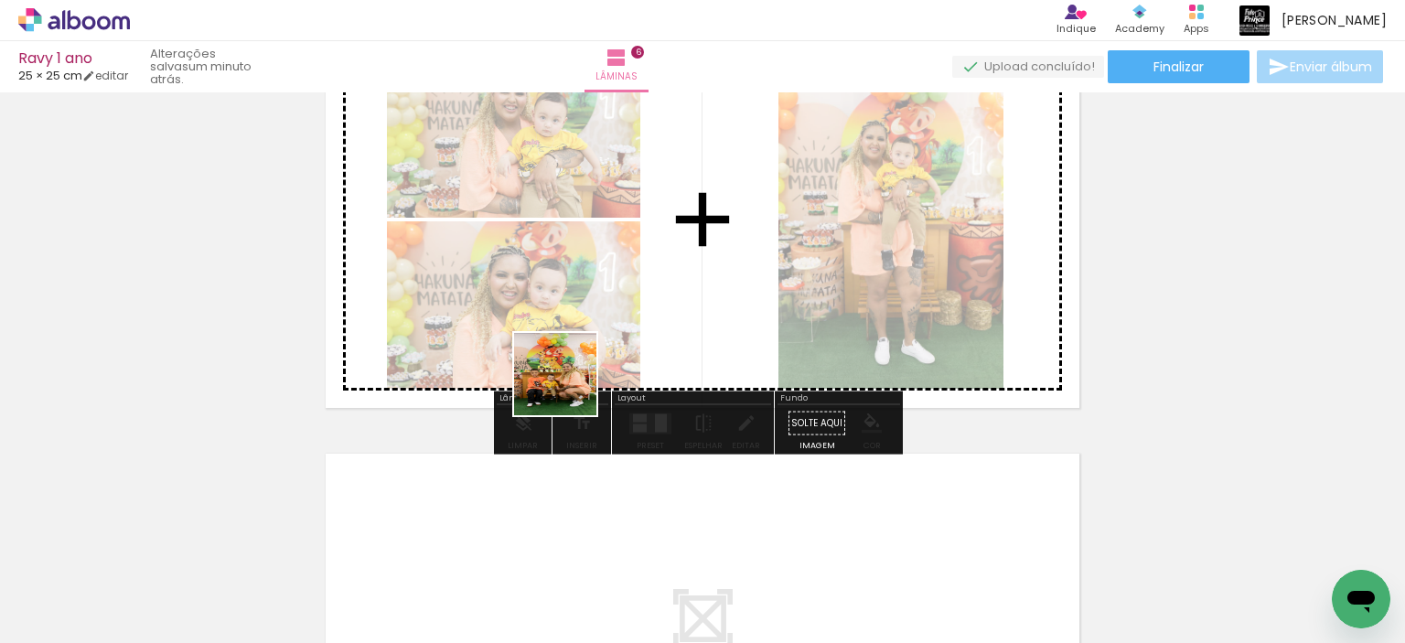
drag, startPoint x: 210, startPoint y: 589, endPoint x: 611, endPoint y: 358, distance: 463.6
click at [610, 358] on quentale-workspace at bounding box center [702, 321] width 1405 height 643
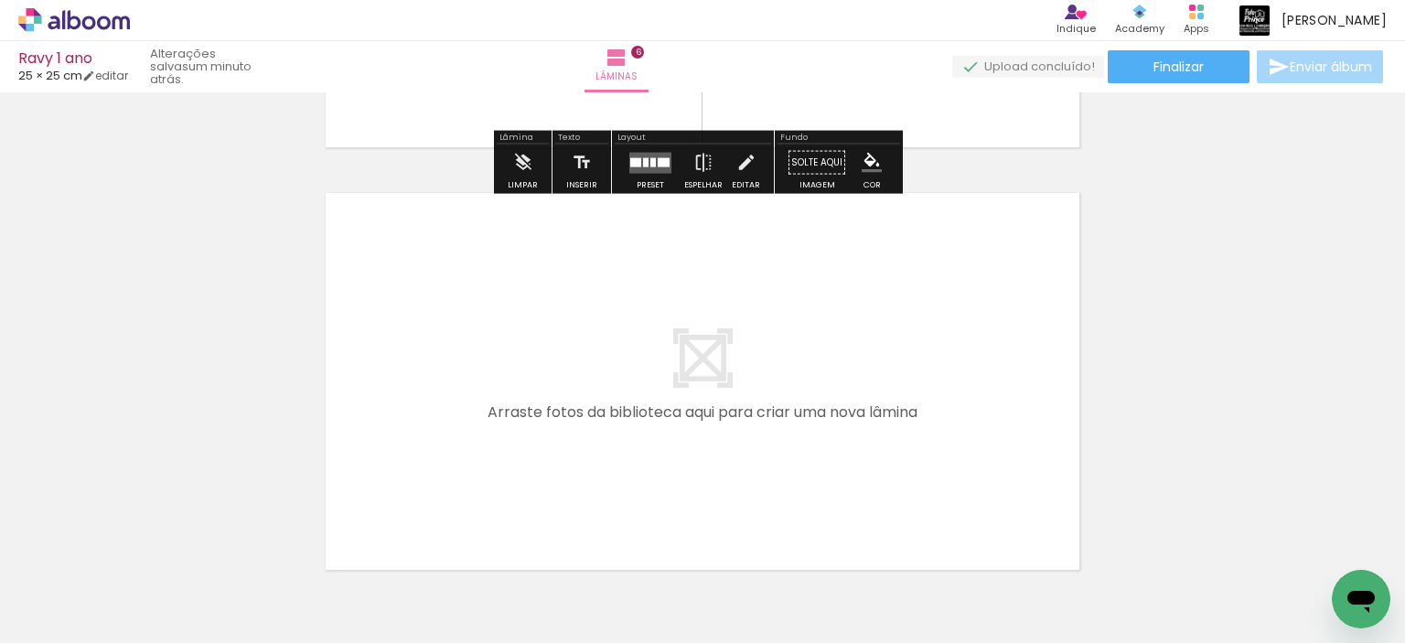
scroll to position [2502, 0]
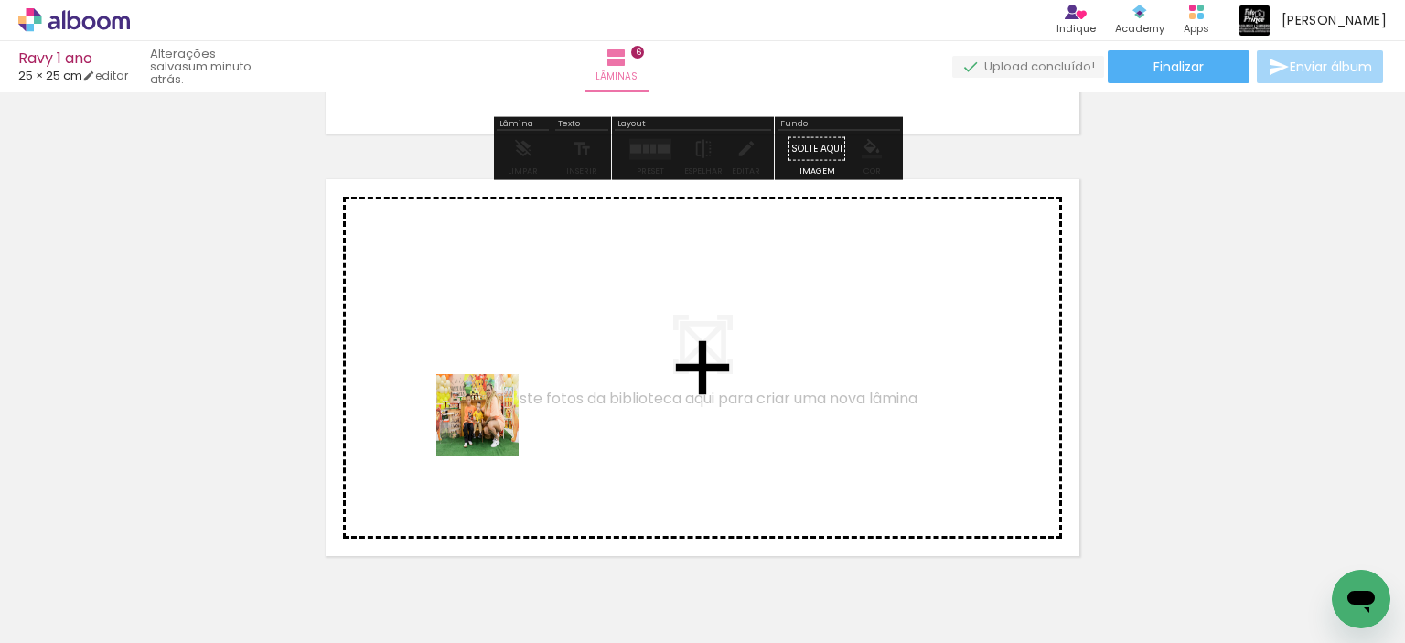
drag, startPoint x: 178, startPoint y: 589, endPoint x: 520, endPoint y: 413, distance: 384.3
click at [520, 413] on quentale-workspace at bounding box center [702, 321] width 1405 height 643
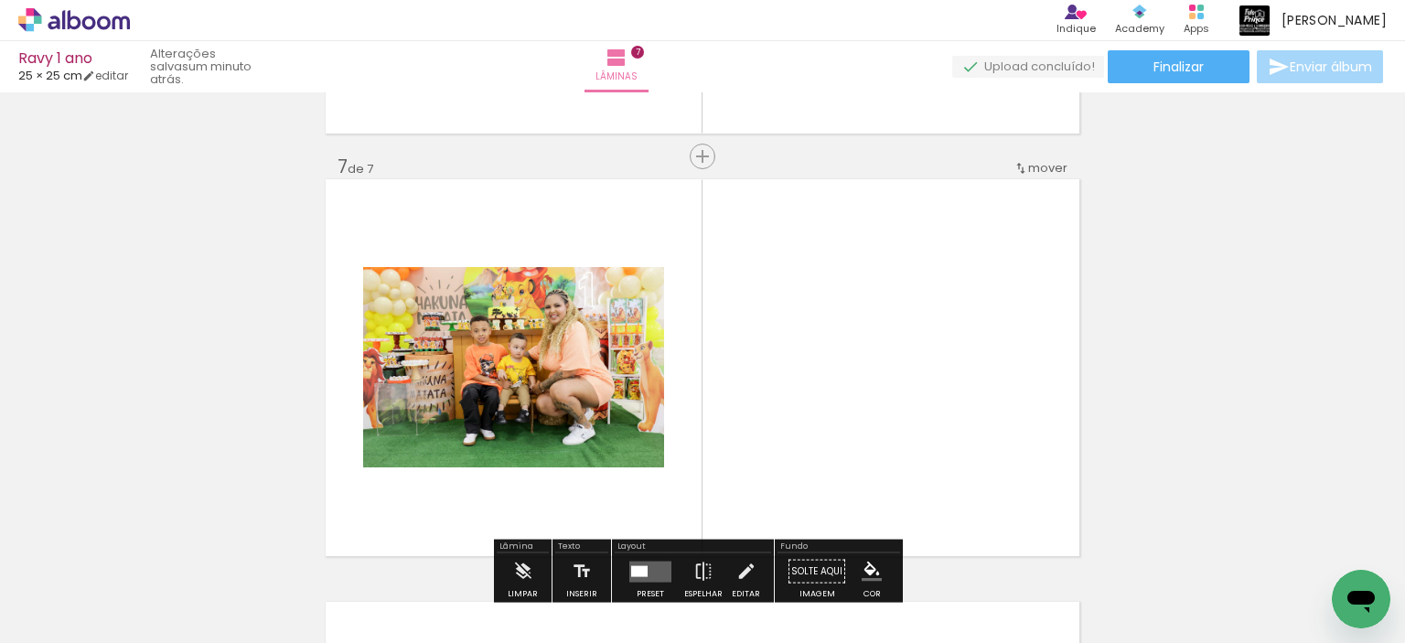
scroll to position [2559, 0]
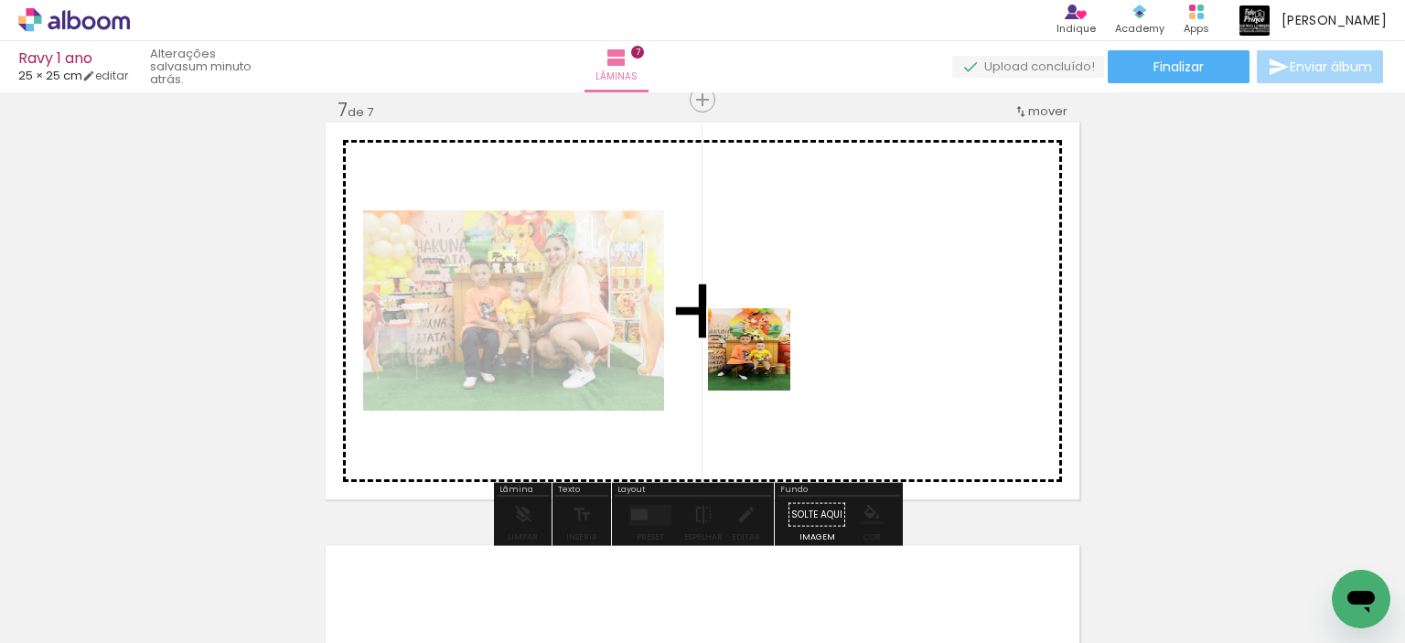
drag, startPoint x: 210, startPoint y: 587, endPoint x: 780, endPoint y: 354, distance: 616.8
click at [780, 355] on quentale-workspace at bounding box center [702, 321] width 1405 height 643
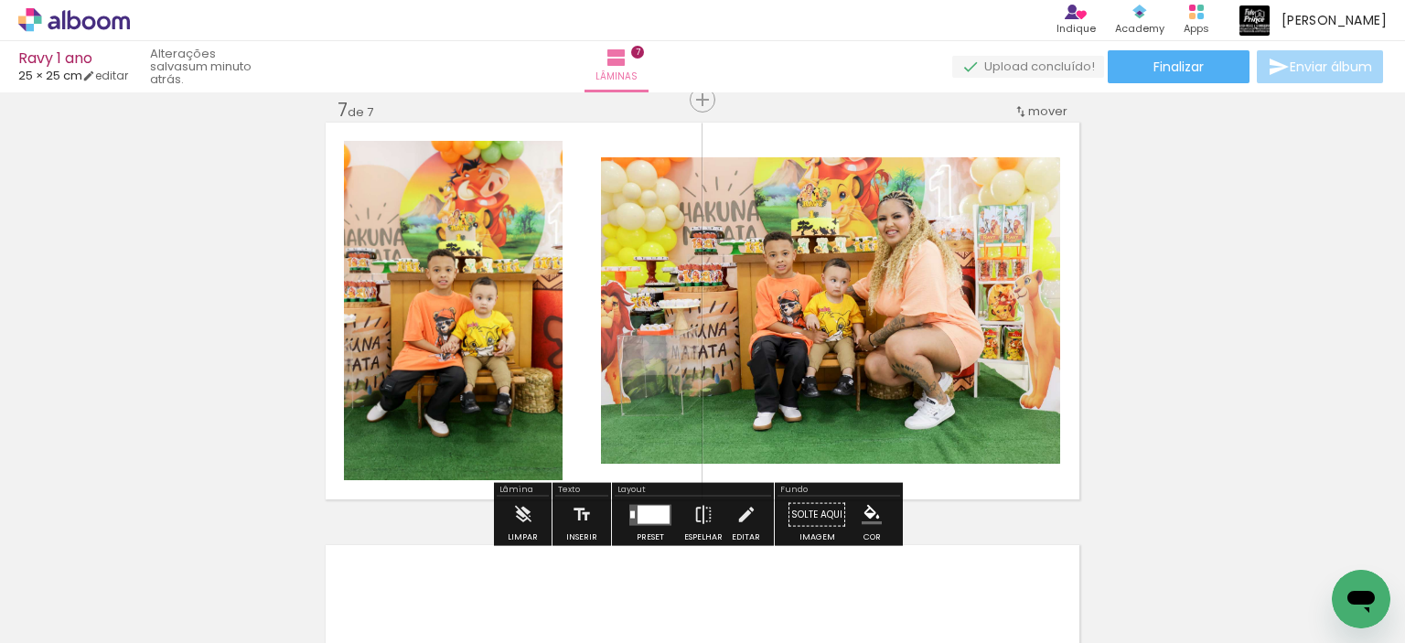
drag, startPoint x: 289, startPoint y: 545, endPoint x: 624, endPoint y: 420, distance: 357.6
click at [629, 419] on quentale-workspace at bounding box center [702, 321] width 1405 height 643
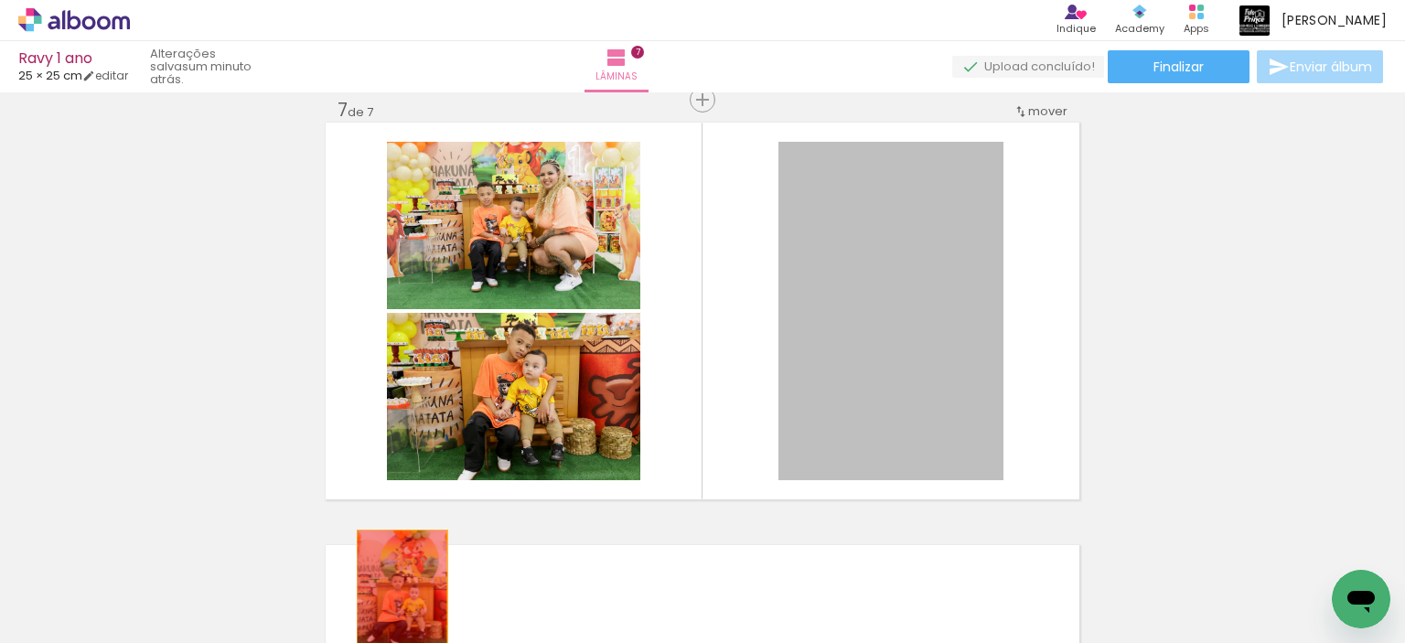
drag, startPoint x: 874, startPoint y: 335, endPoint x: 395, endPoint y: 597, distance: 545.8
click at [395, 597] on quentale-workspace at bounding box center [702, 321] width 1405 height 643
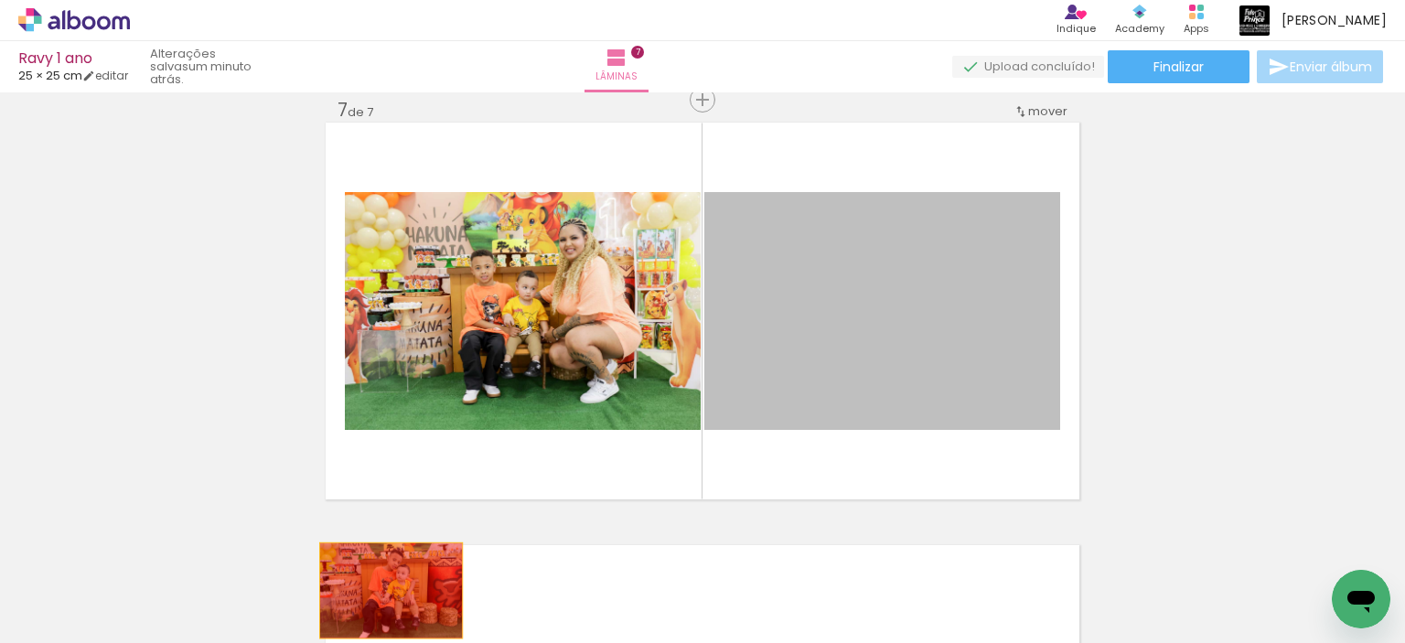
drag, startPoint x: 623, startPoint y: 486, endPoint x: 372, endPoint y: 583, distance: 268.8
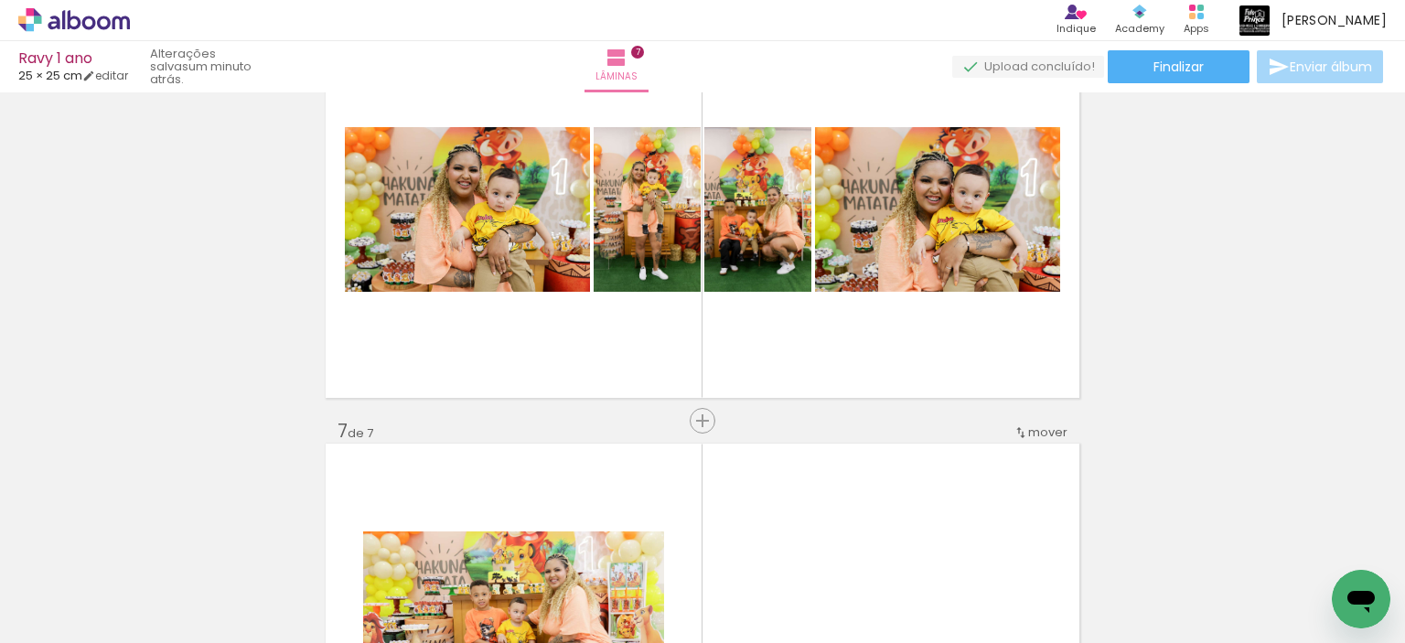
scroll to position [2193, 0]
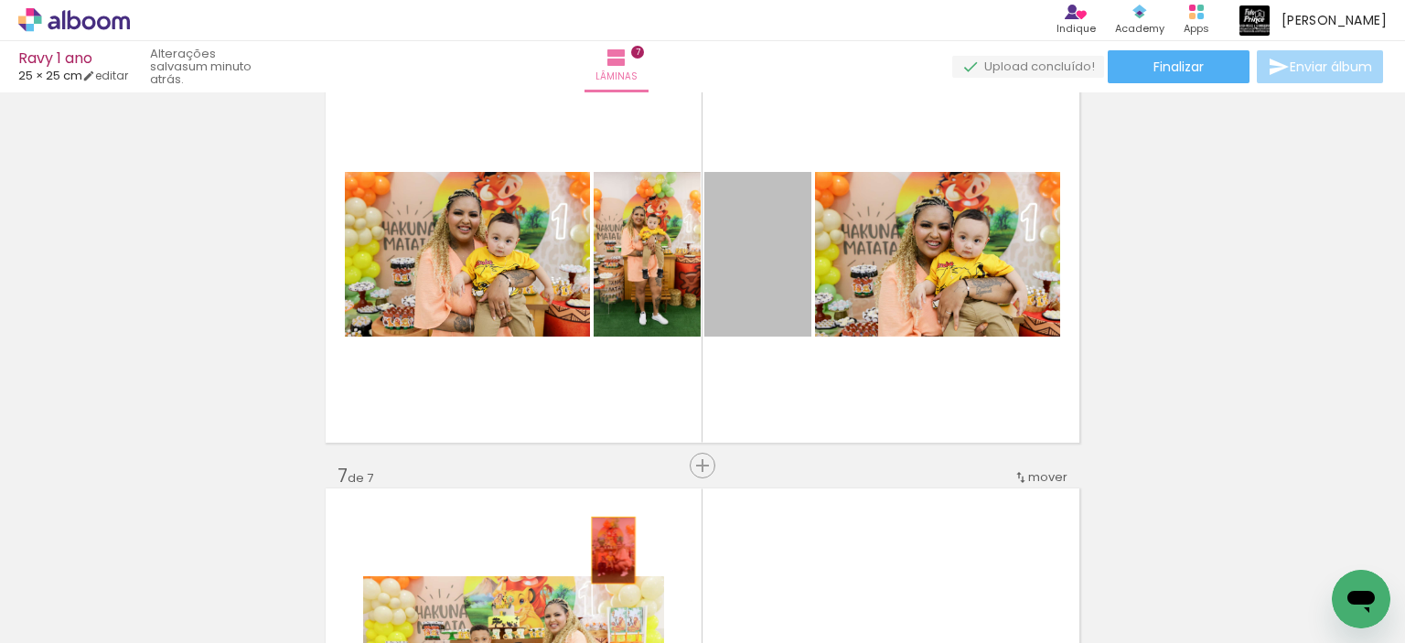
drag, startPoint x: 760, startPoint y: 293, endPoint x: 607, endPoint y: 550, distance: 299.5
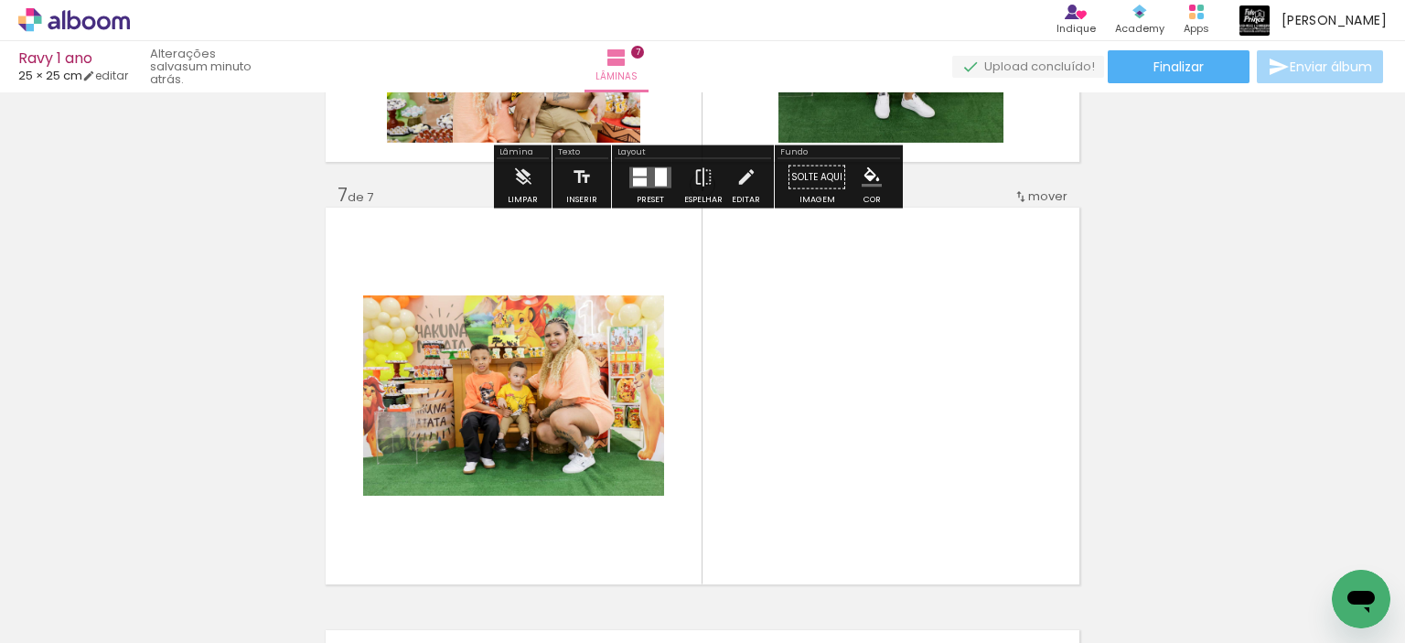
scroll to position [2559, 0]
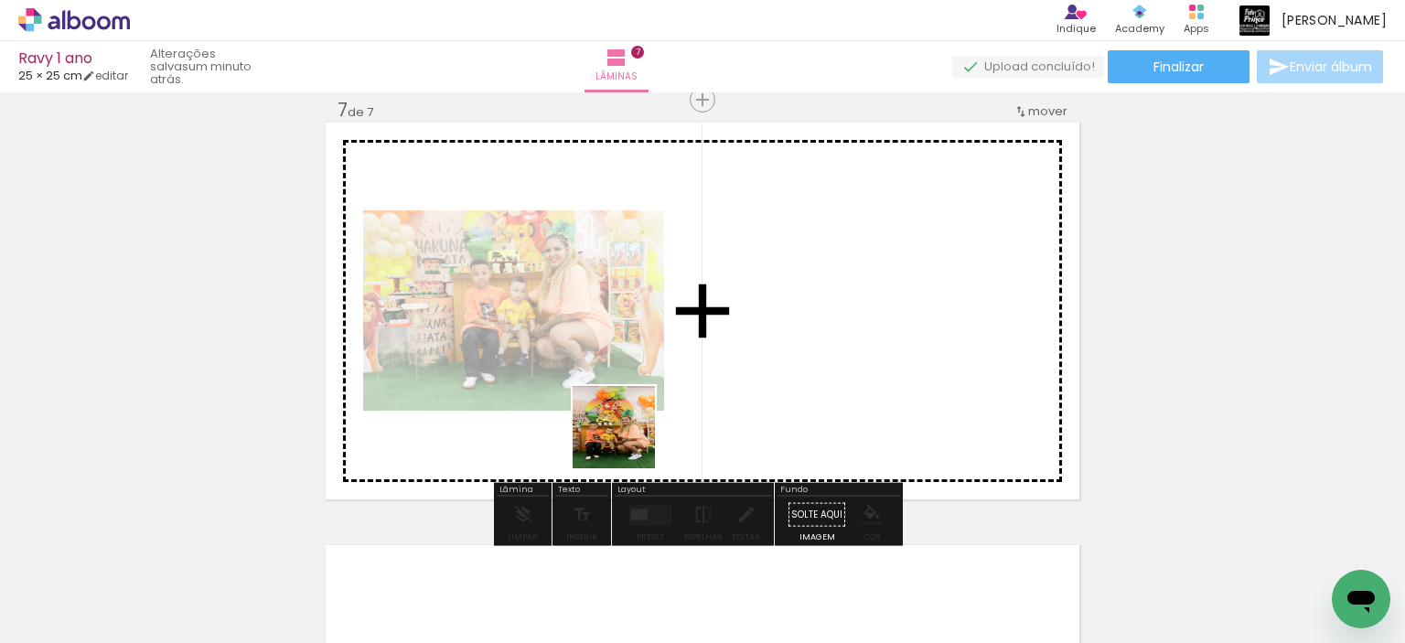
drag, startPoint x: 205, startPoint y: 584, endPoint x: 630, endPoint y: 438, distance: 449.6
click at [629, 438] on quentale-workspace at bounding box center [702, 321] width 1405 height 643
